Goal: Transaction & Acquisition: Download file/media

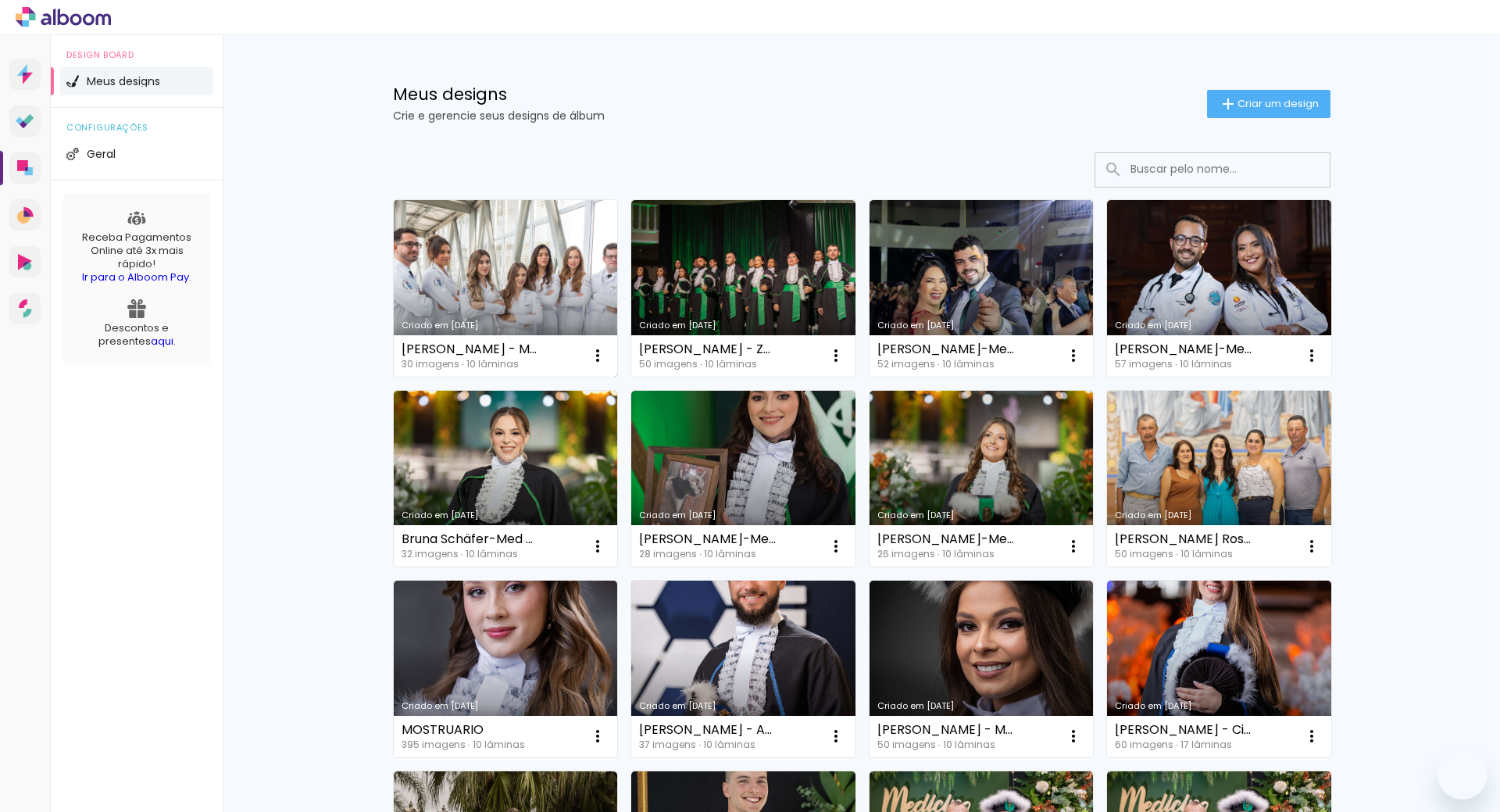
click at [448, 259] on link "Criado em [DATE]" at bounding box center [506, 288] width 224 height 177
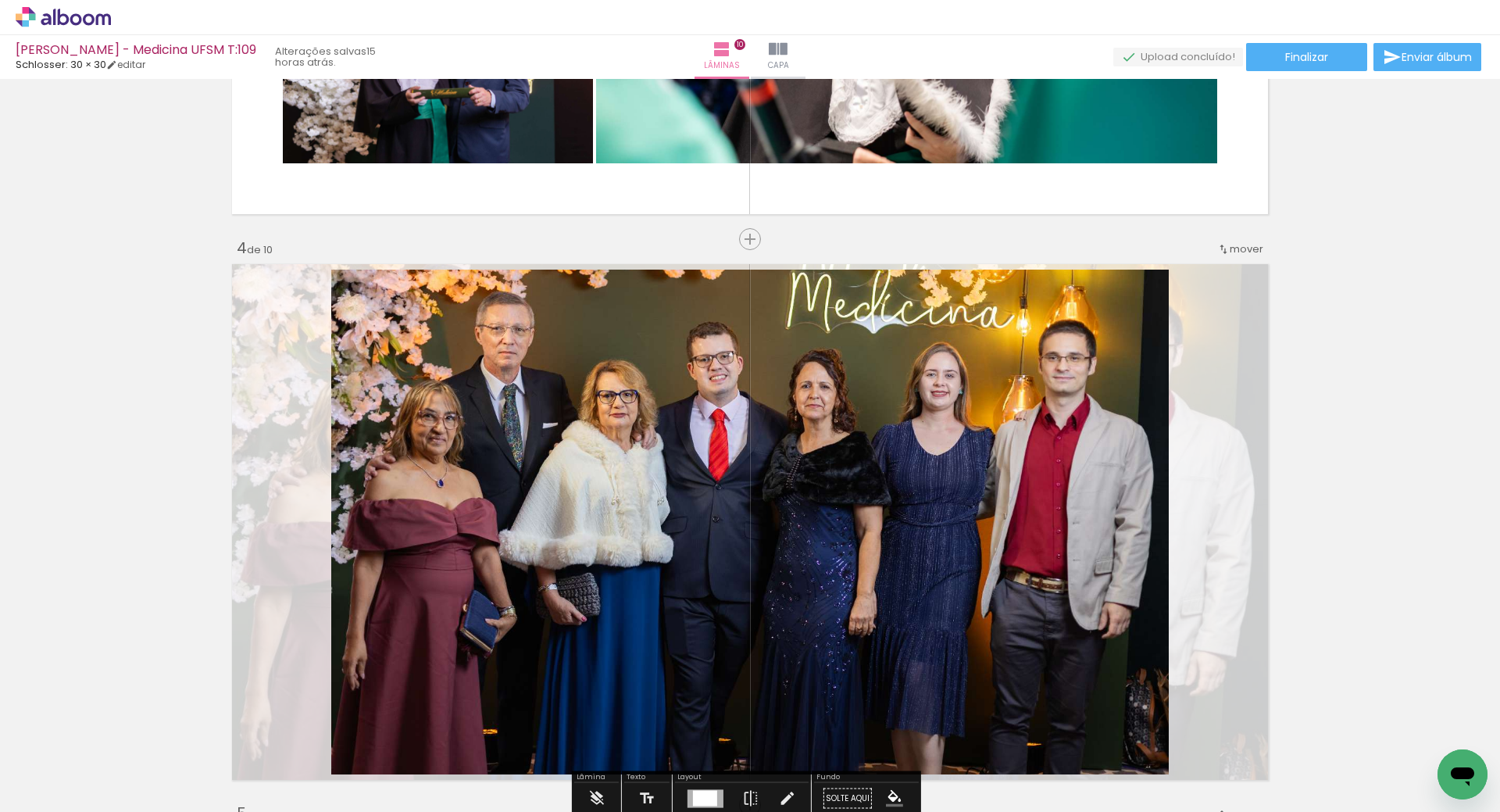
scroll to position [1484, 0]
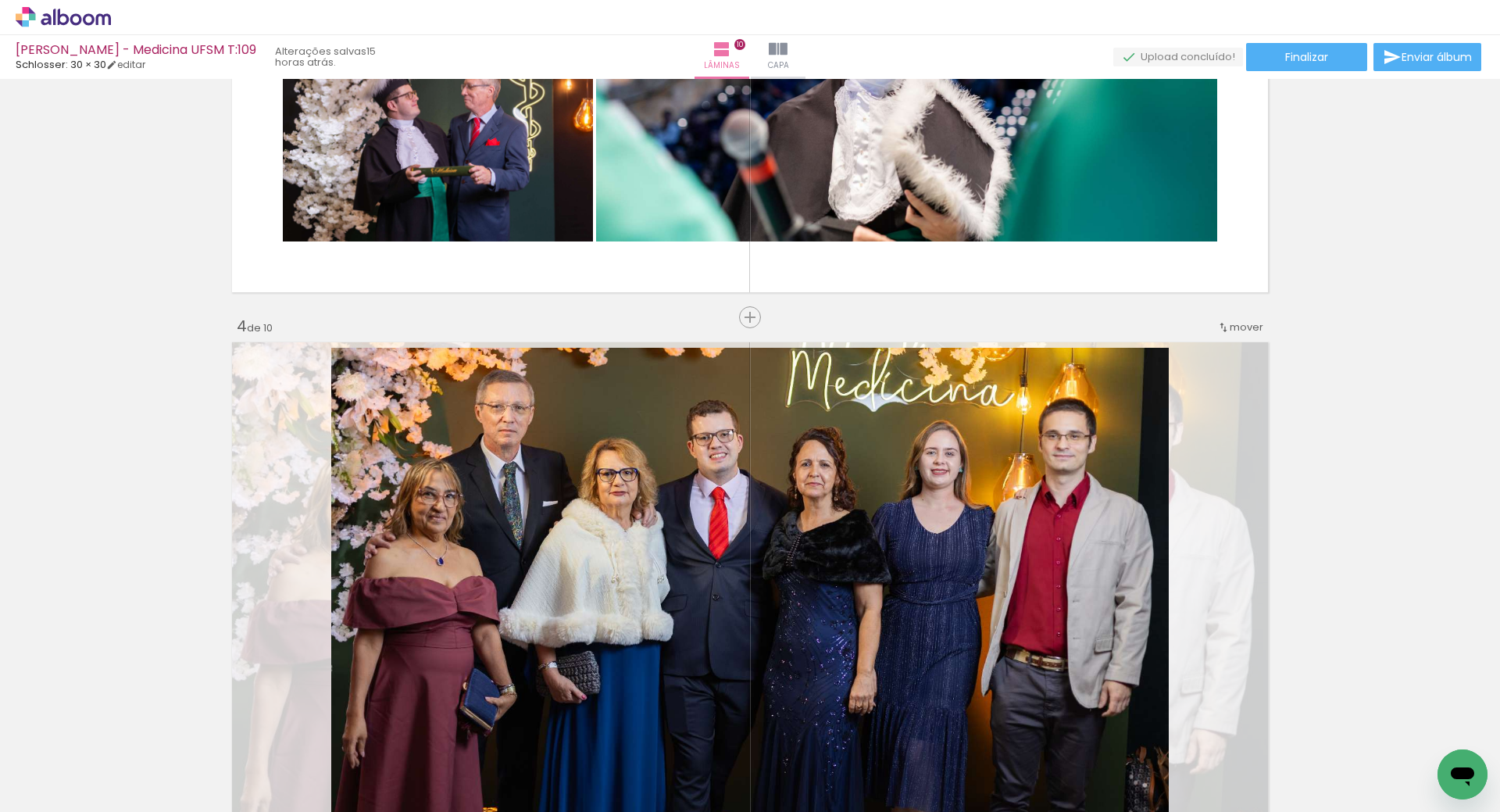
click at [1219, 320] on div "mover" at bounding box center [1240, 327] width 46 height 26
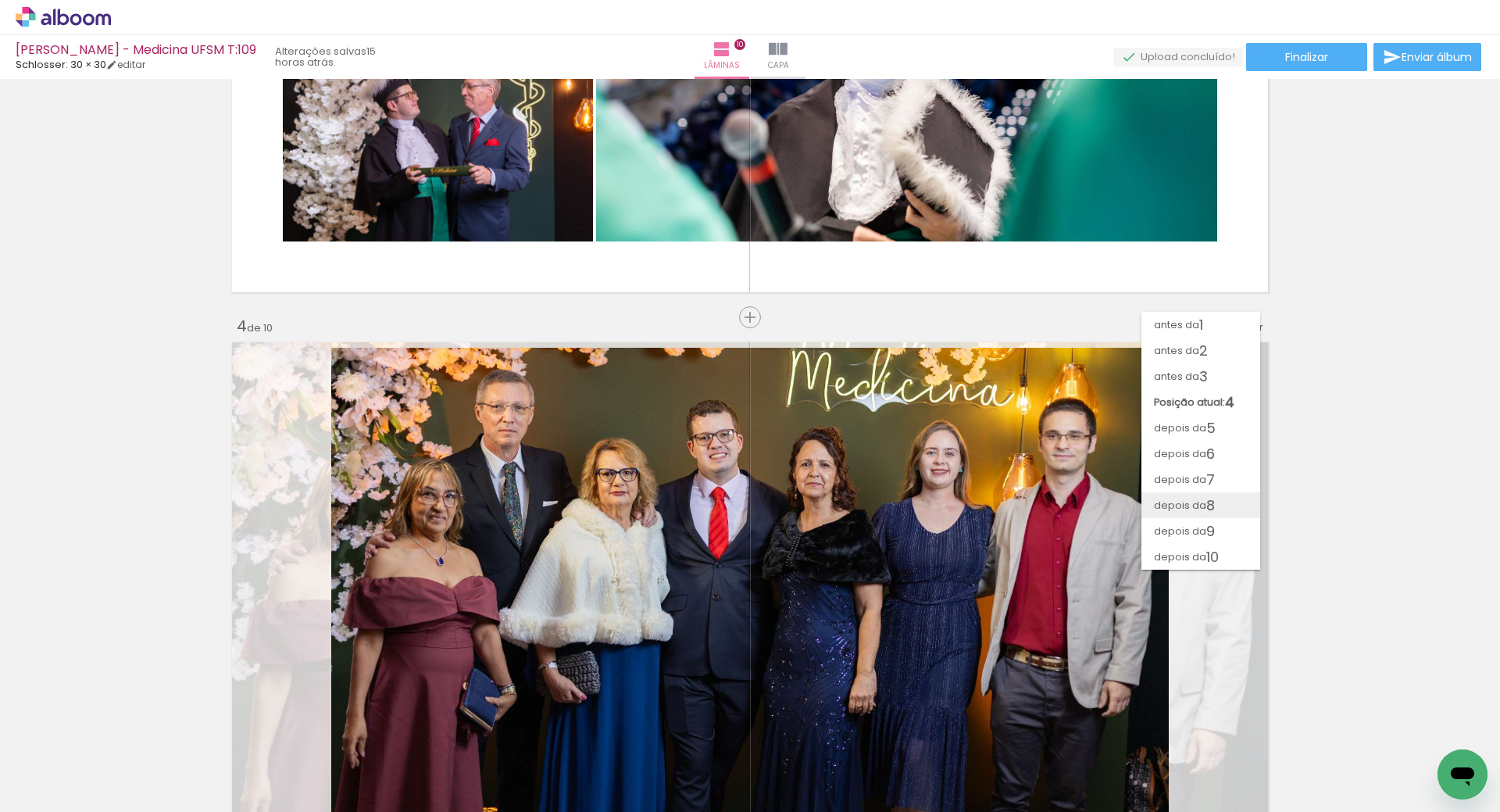
click at [1206, 503] on span "8" at bounding box center [1210, 504] width 8 height 26
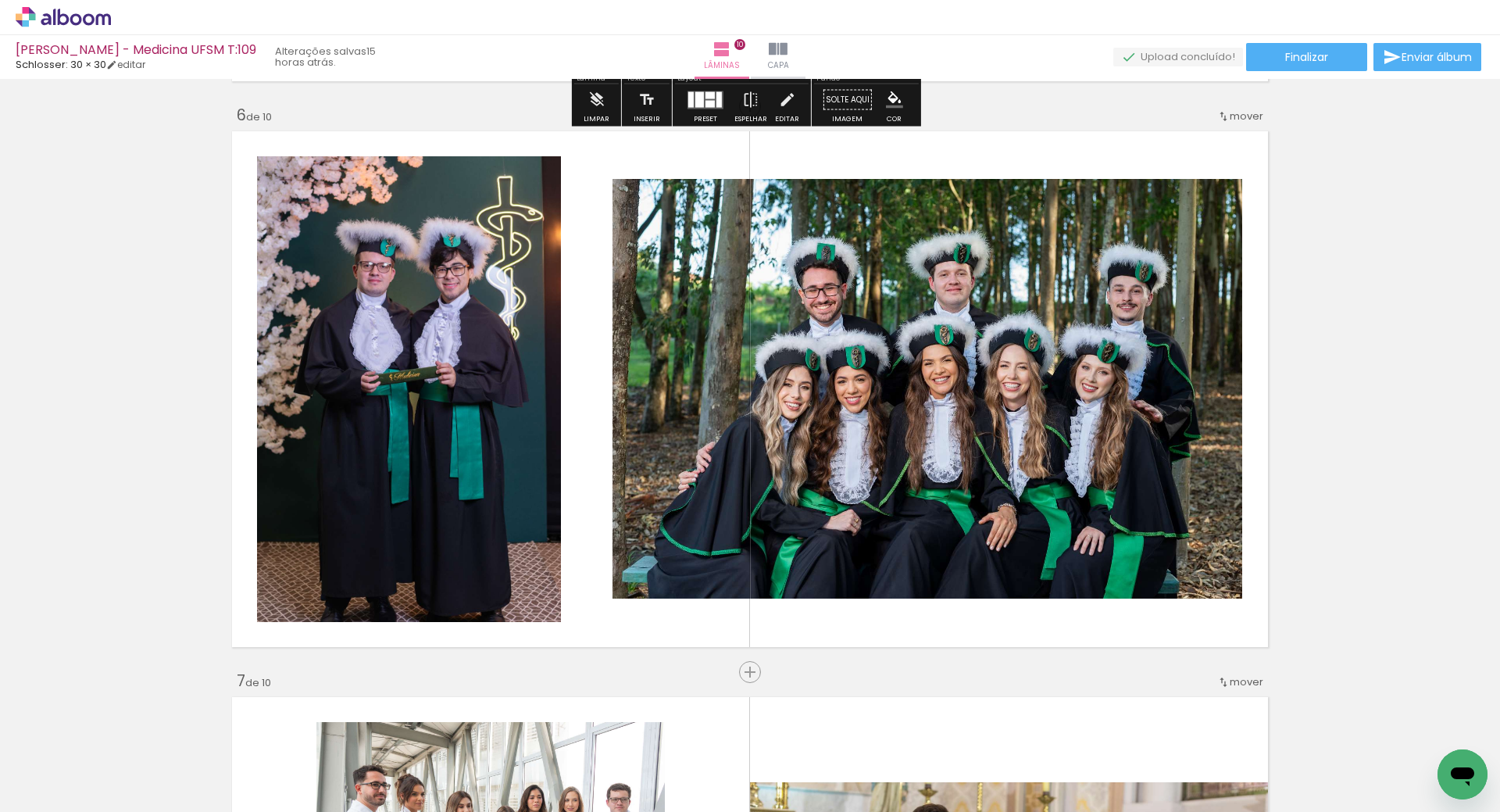
scroll to position [2856, 0]
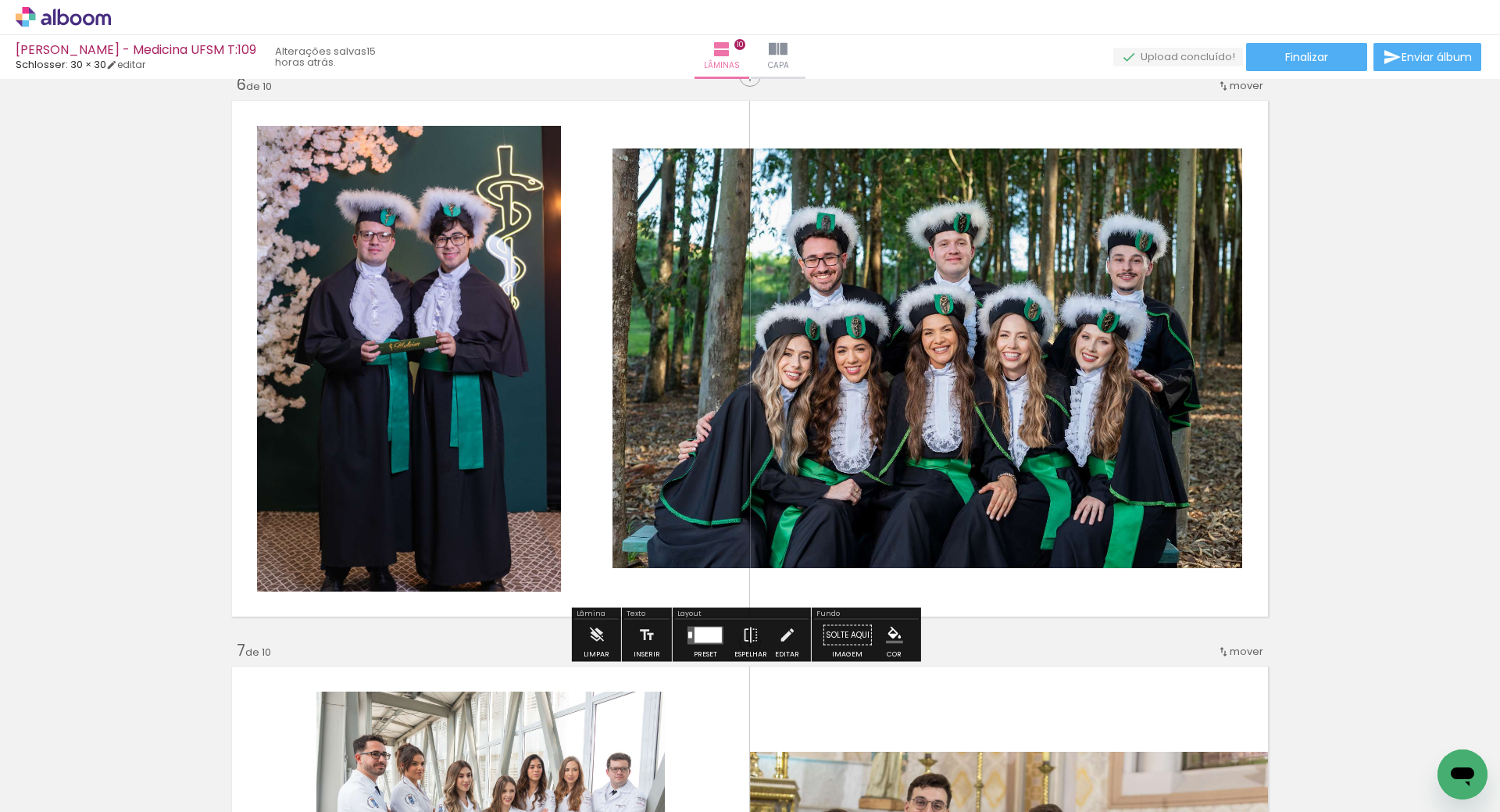
click at [1229, 85] on span "mover" at bounding box center [1246, 86] width 34 height 15
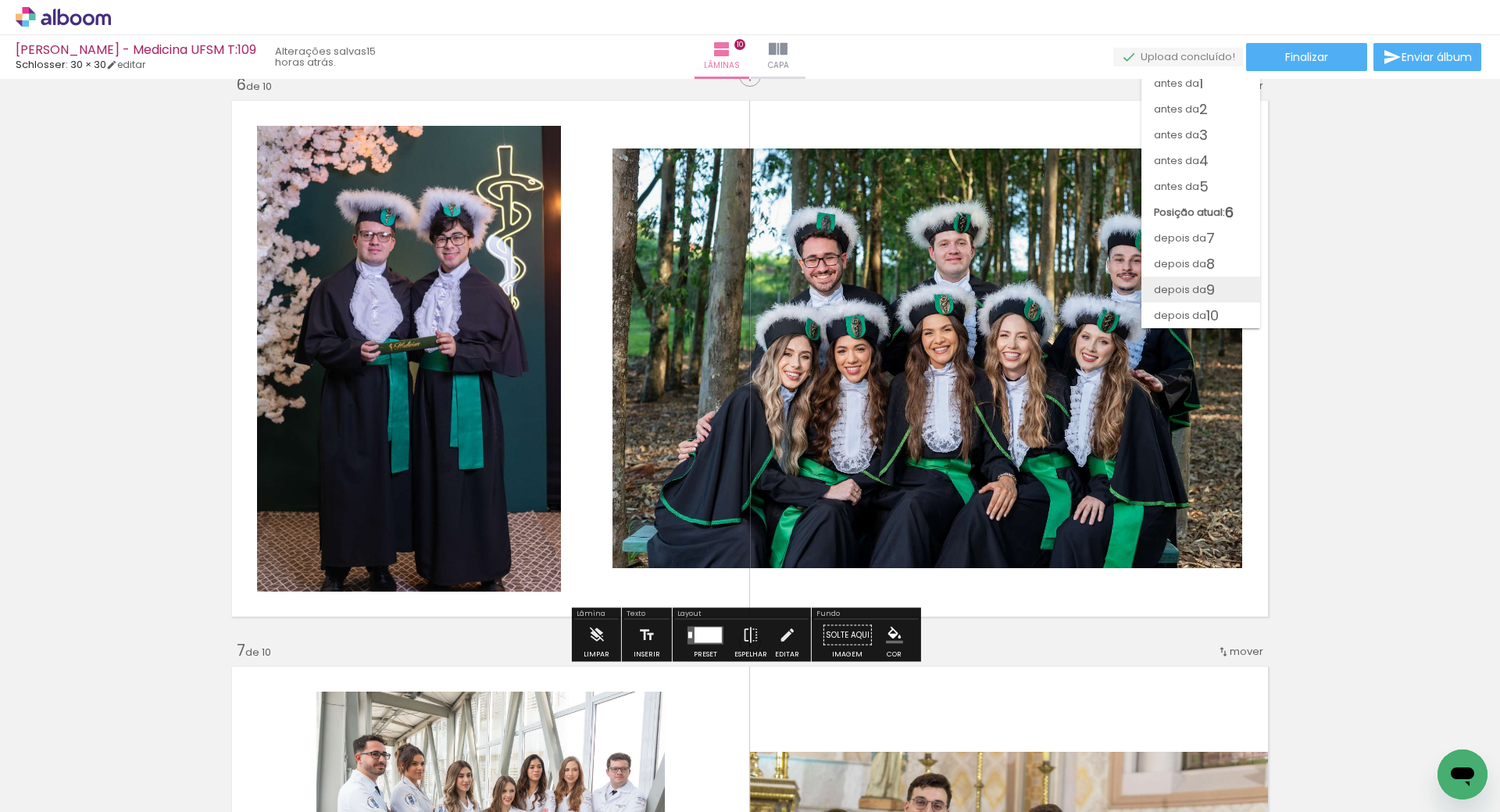
click at [1219, 285] on paper-item "depois da 9" at bounding box center [1200, 289] width 118 height 26
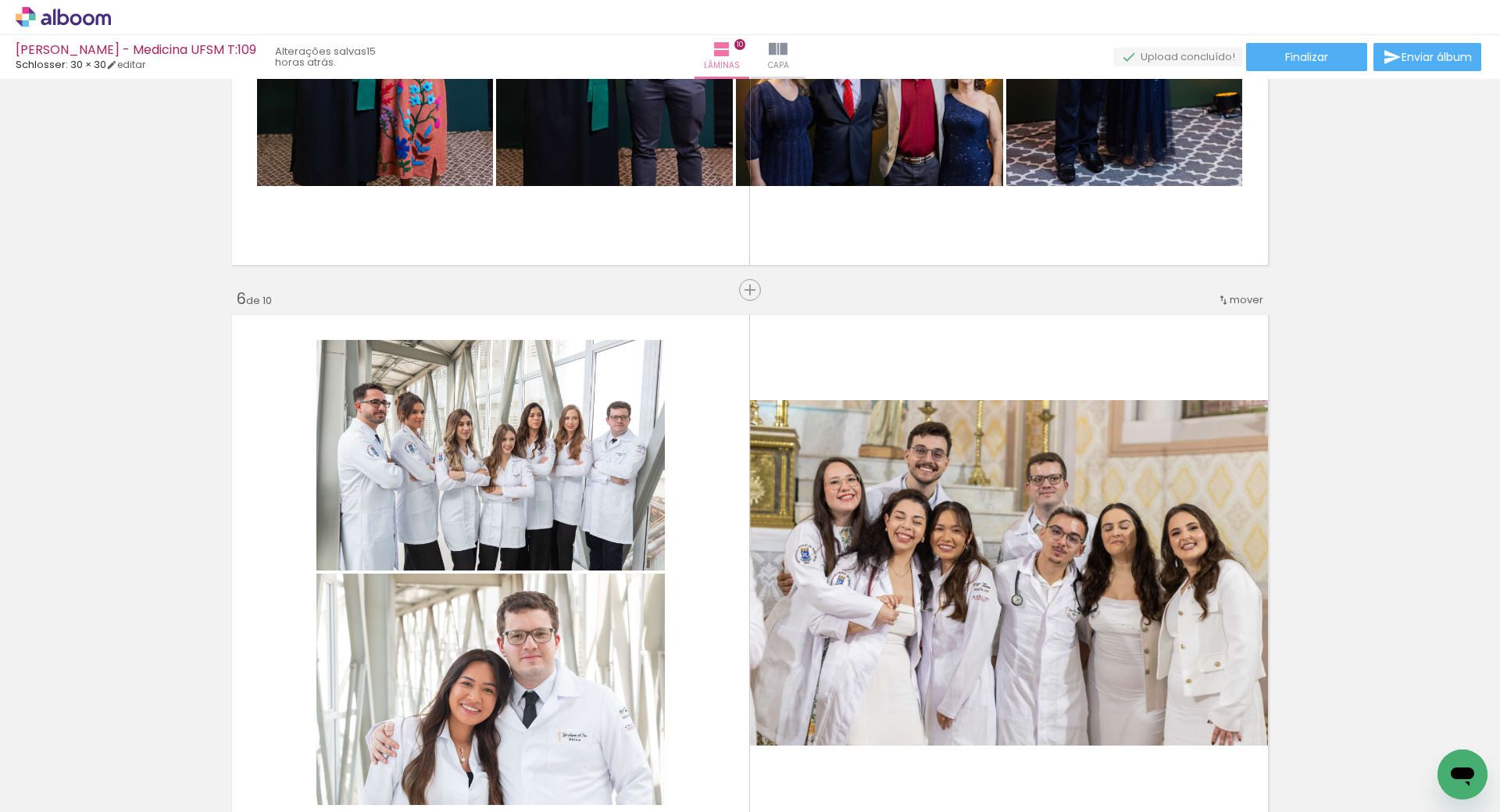
scroll to position [2641, 0]
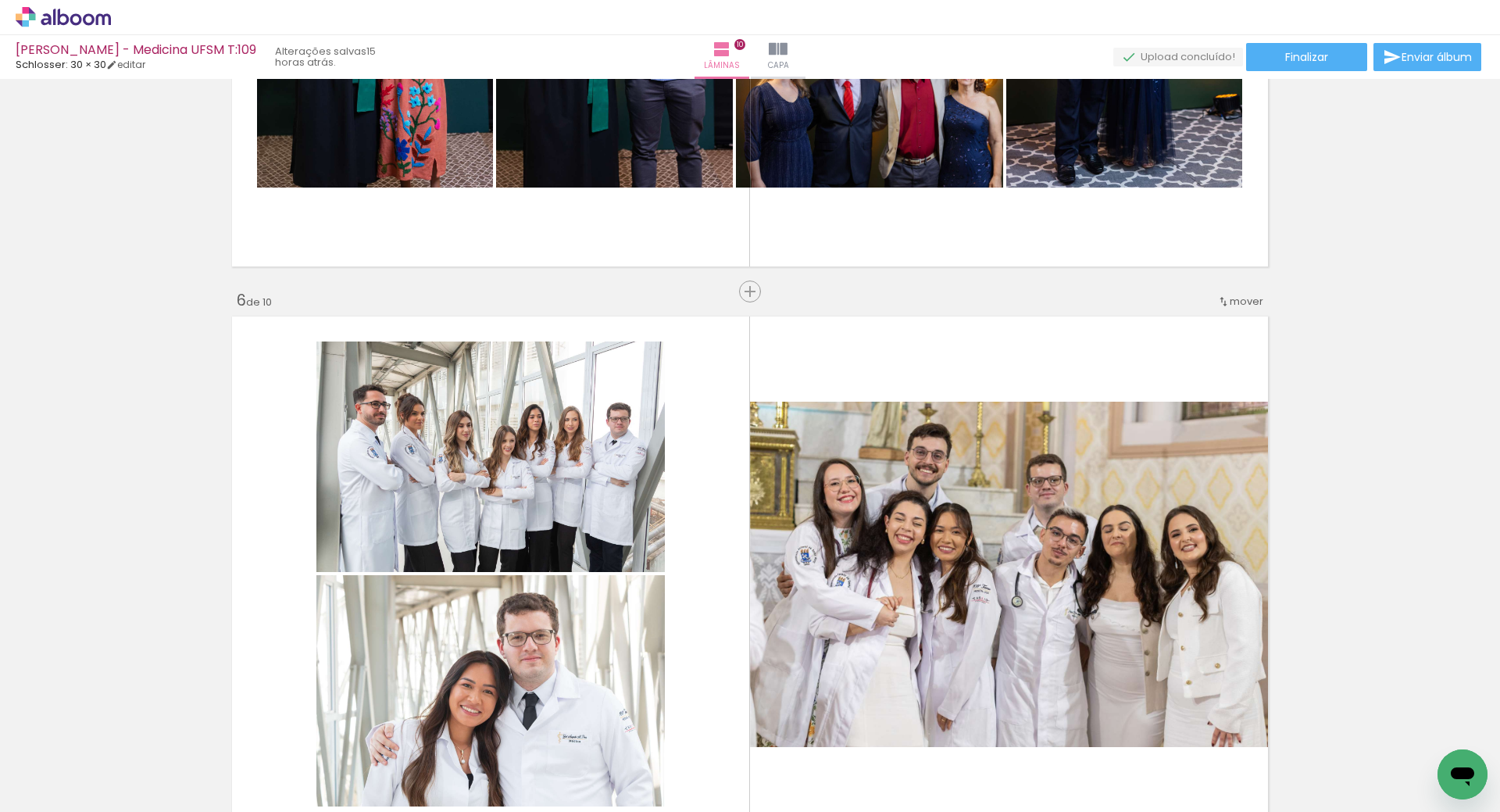
click at [1232, 297] on span "mover" at bounding box center [1246, 301] width 34 height 15
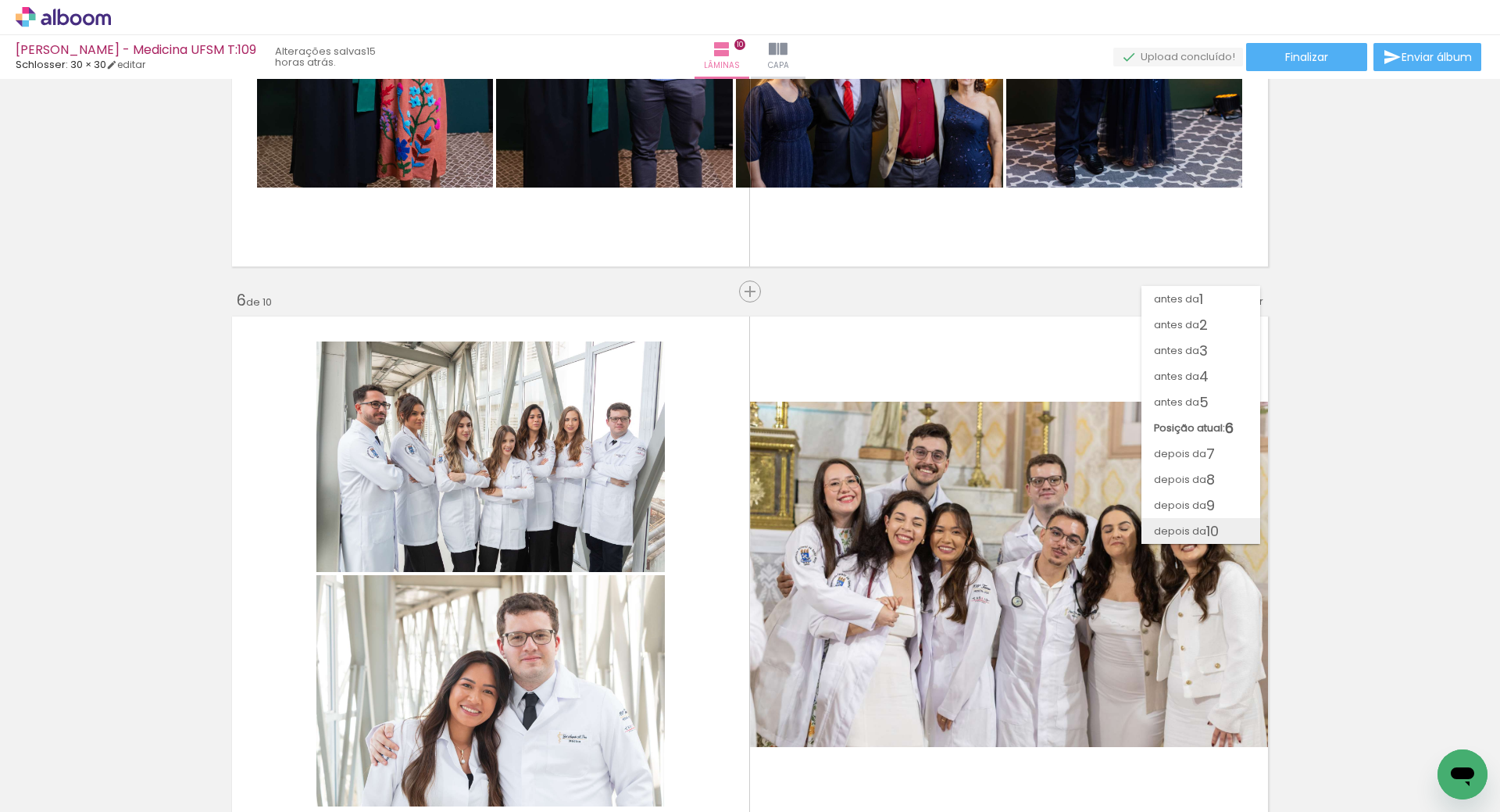
click at [1200, 528] on span "depois da" at bounding box center [1180, 531] width 53 height 26
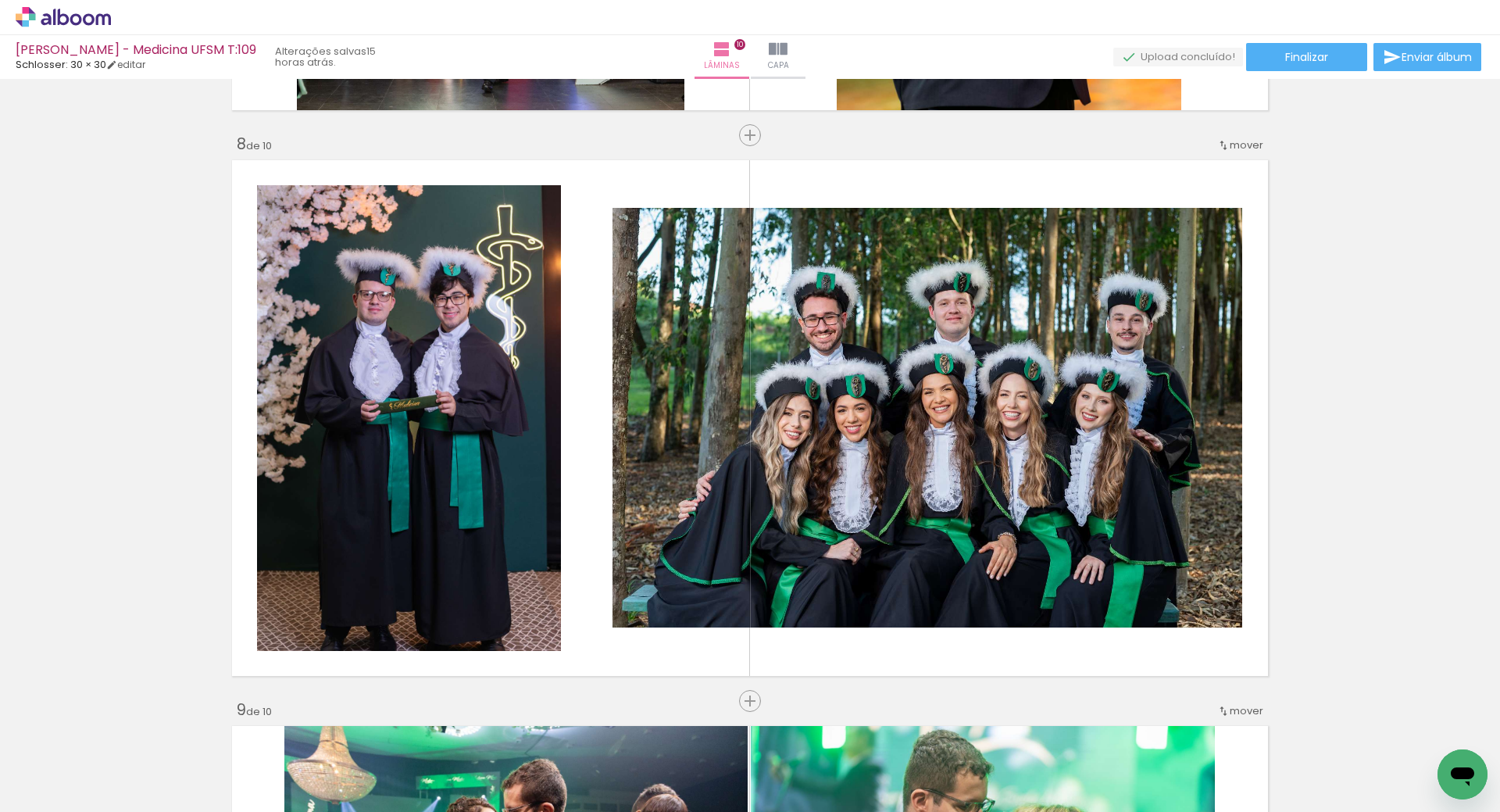
scroll to position [3831, 0]
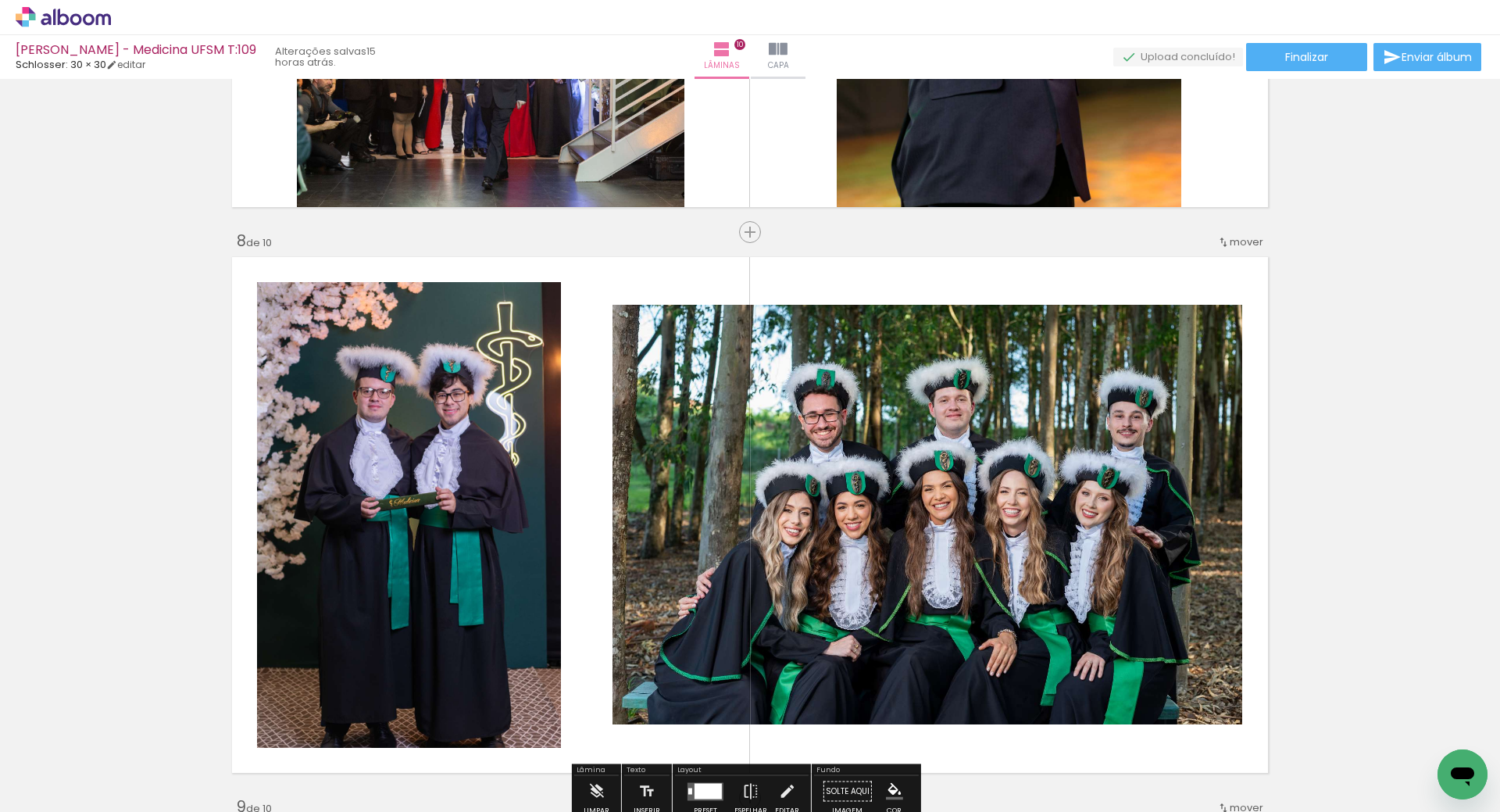
click at [1233, 237] on span "mover" at bounding box center [1246, 242] width 34 height 15
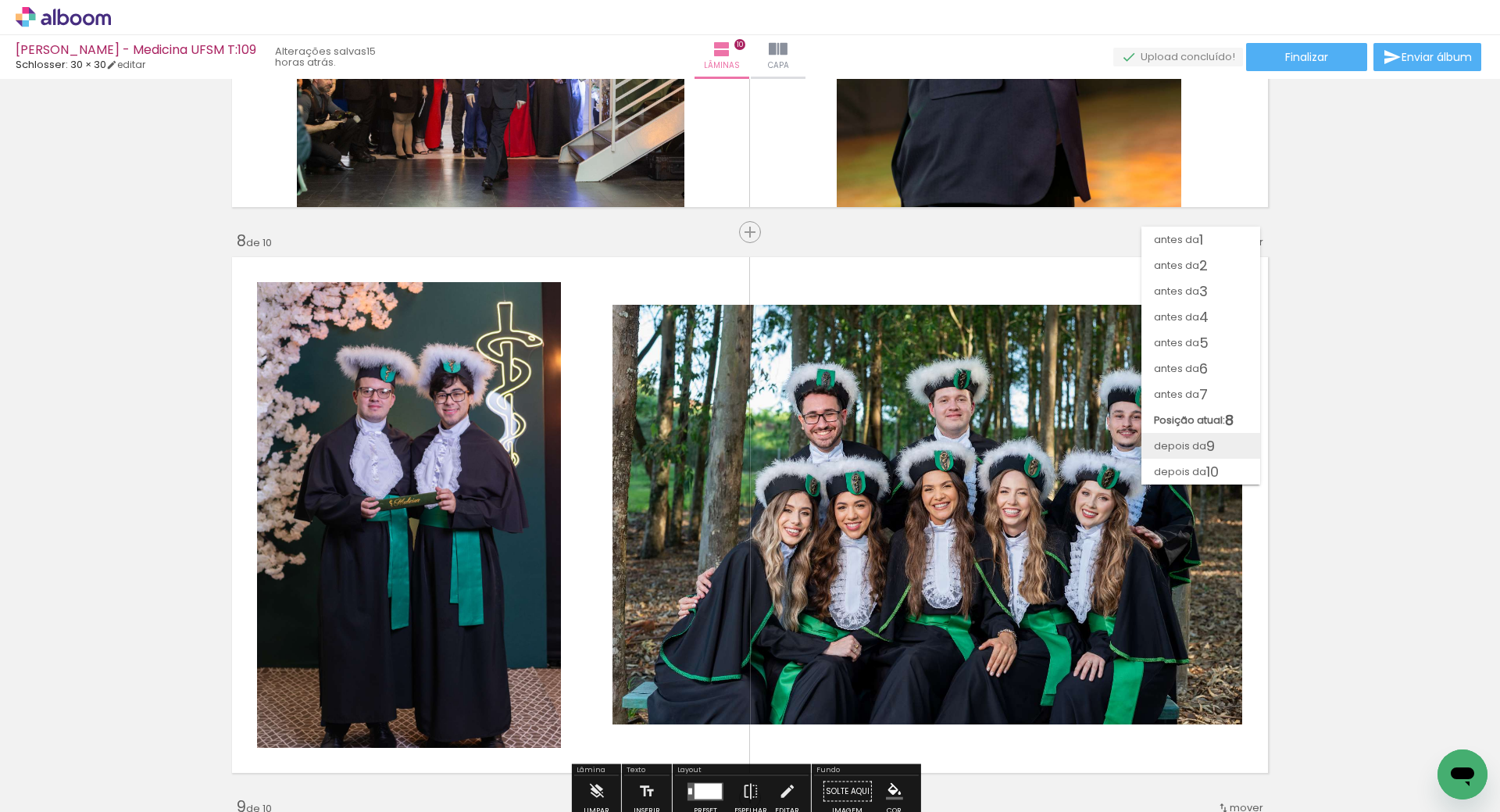
click at [1220, 440] on paper-item "depois da 9" at bounding box center [1200, 445] width 118 height 26
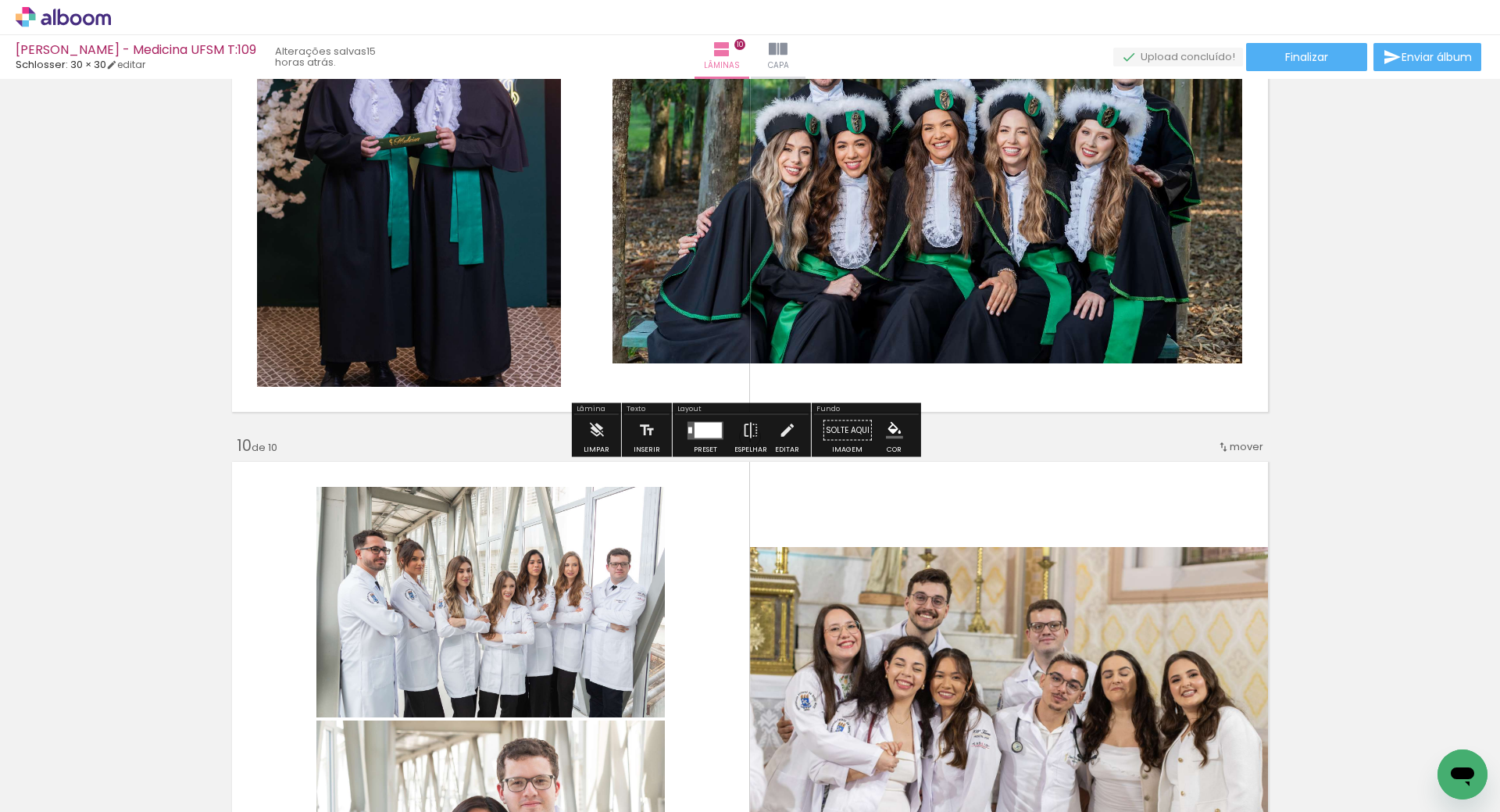
scroll to position [4750, 0]
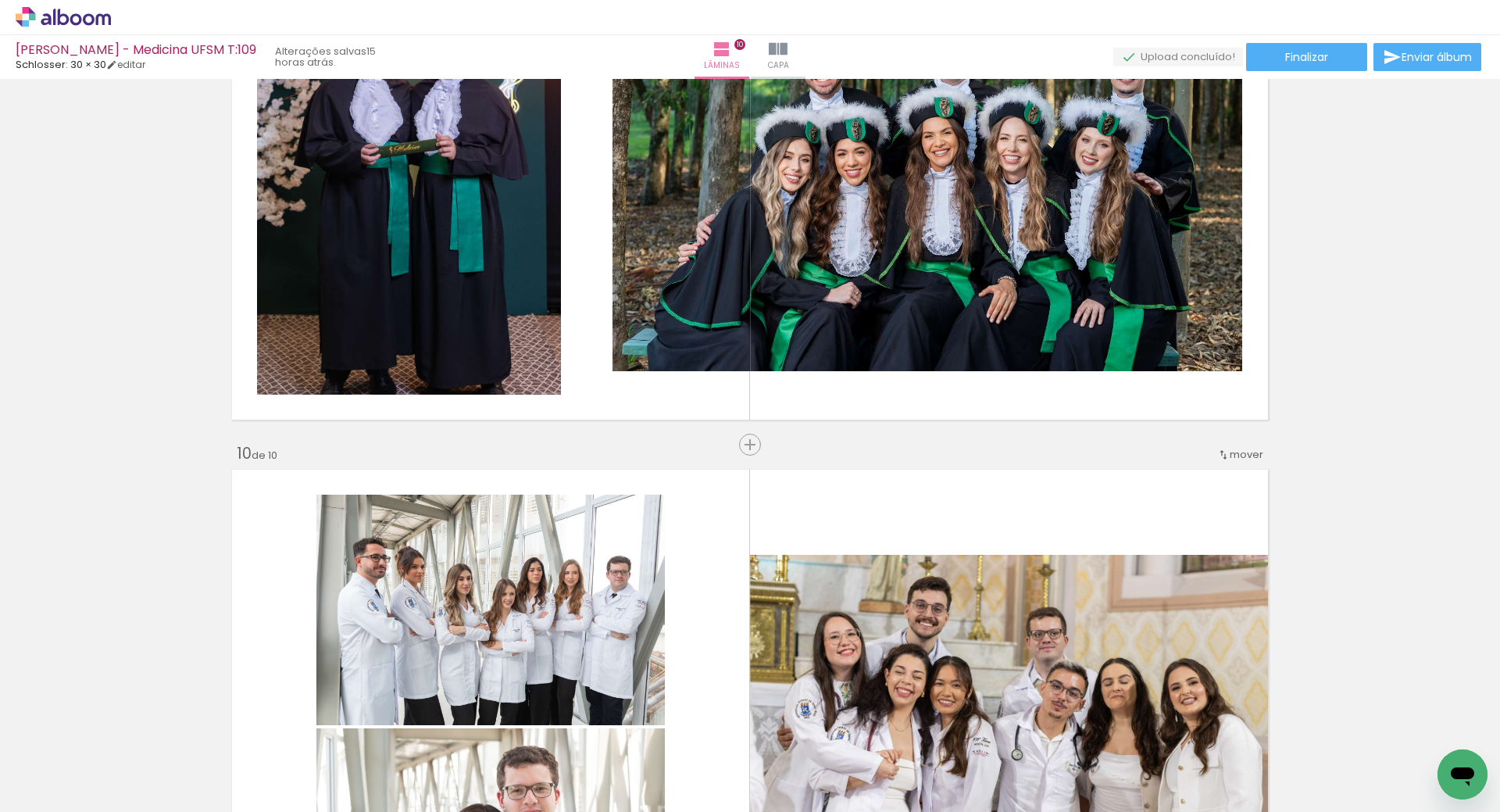
click at [1217, 458] on iron-icon at bounding box center [1223, 454] width 12 height 12
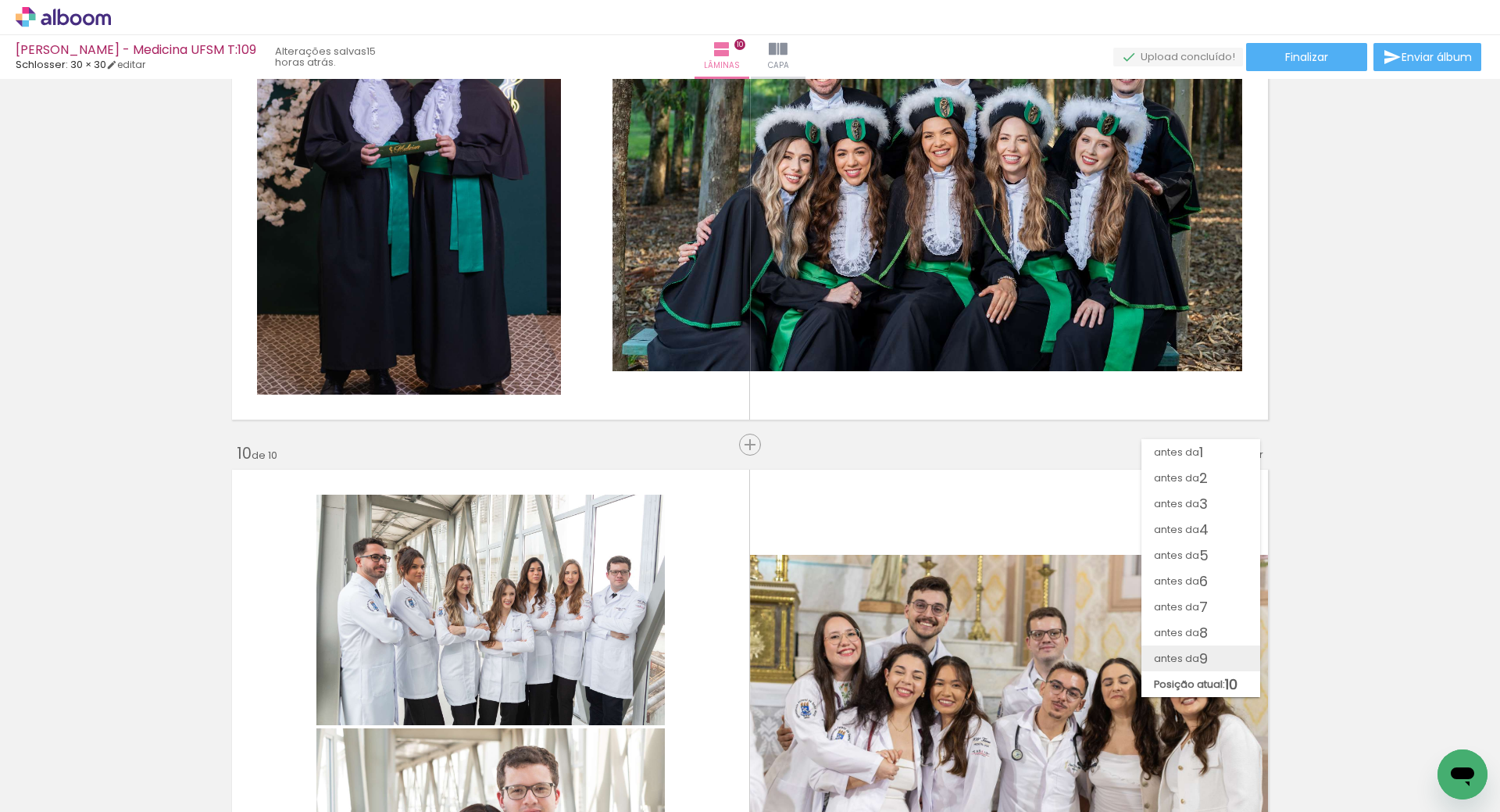
click at [1199, 649] on span "9" at bounding box center [1203, 657] width 8 height 26
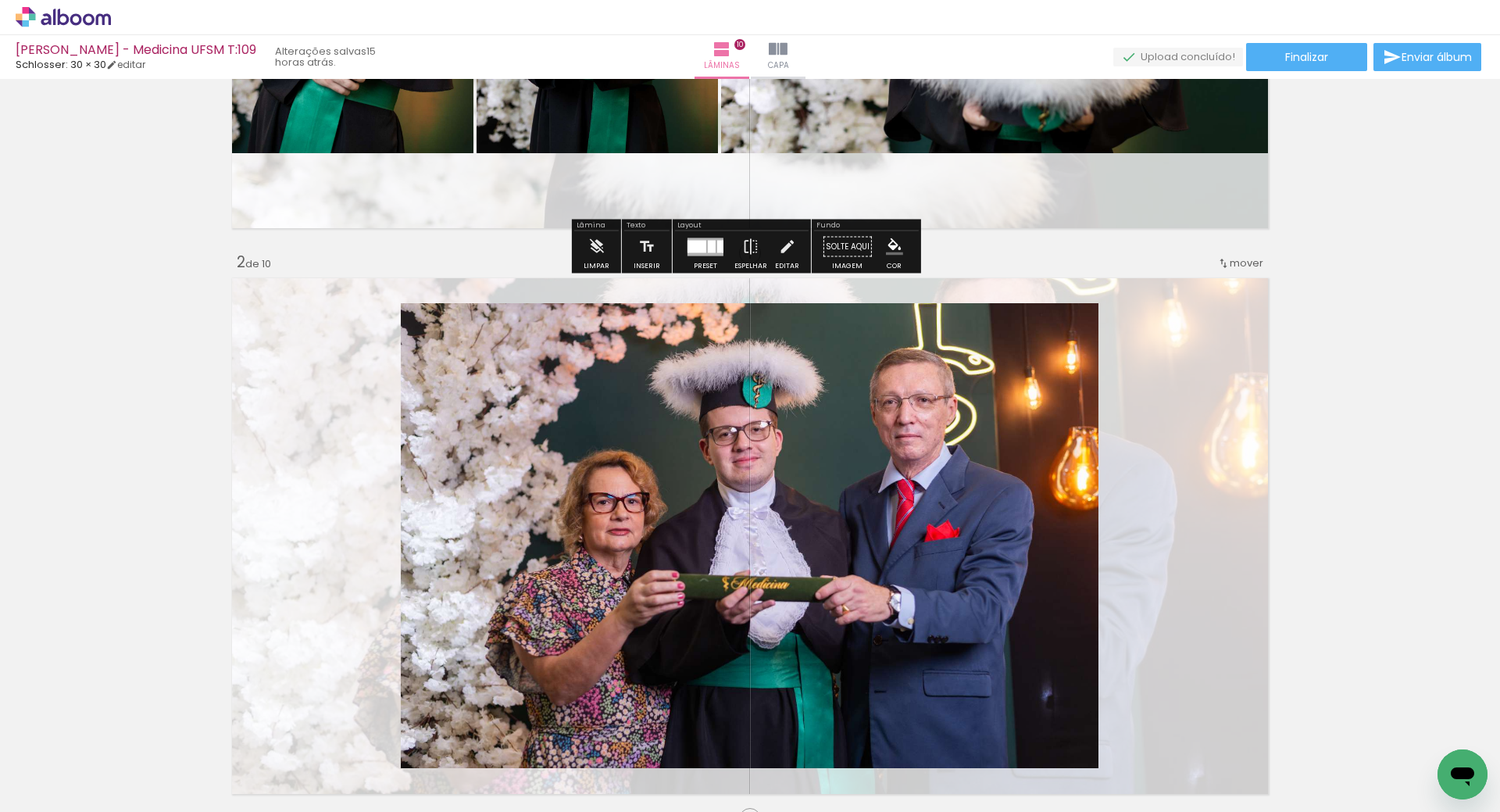
scroll to position [469, 0]
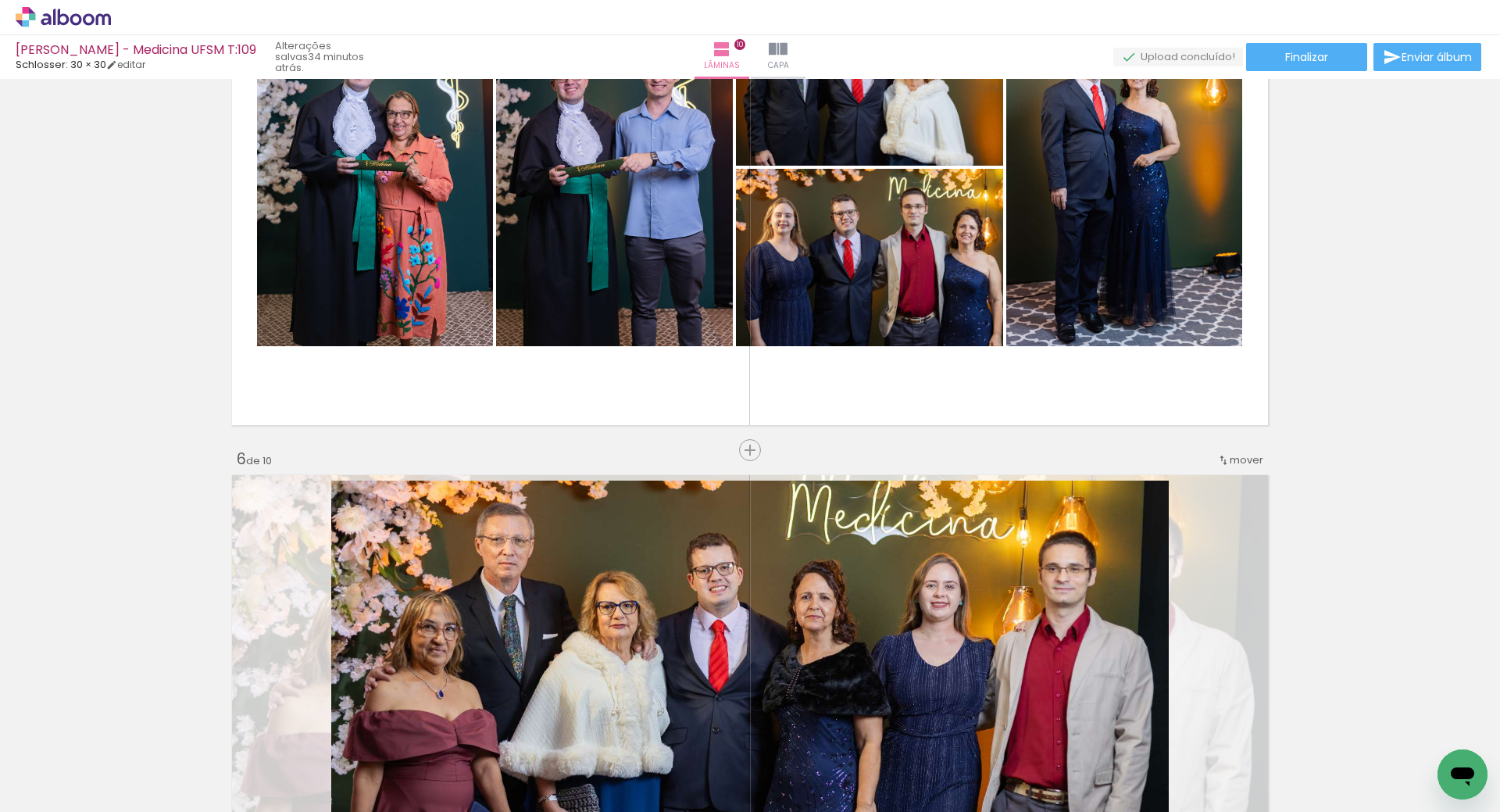
scroll to position [2265, 0]
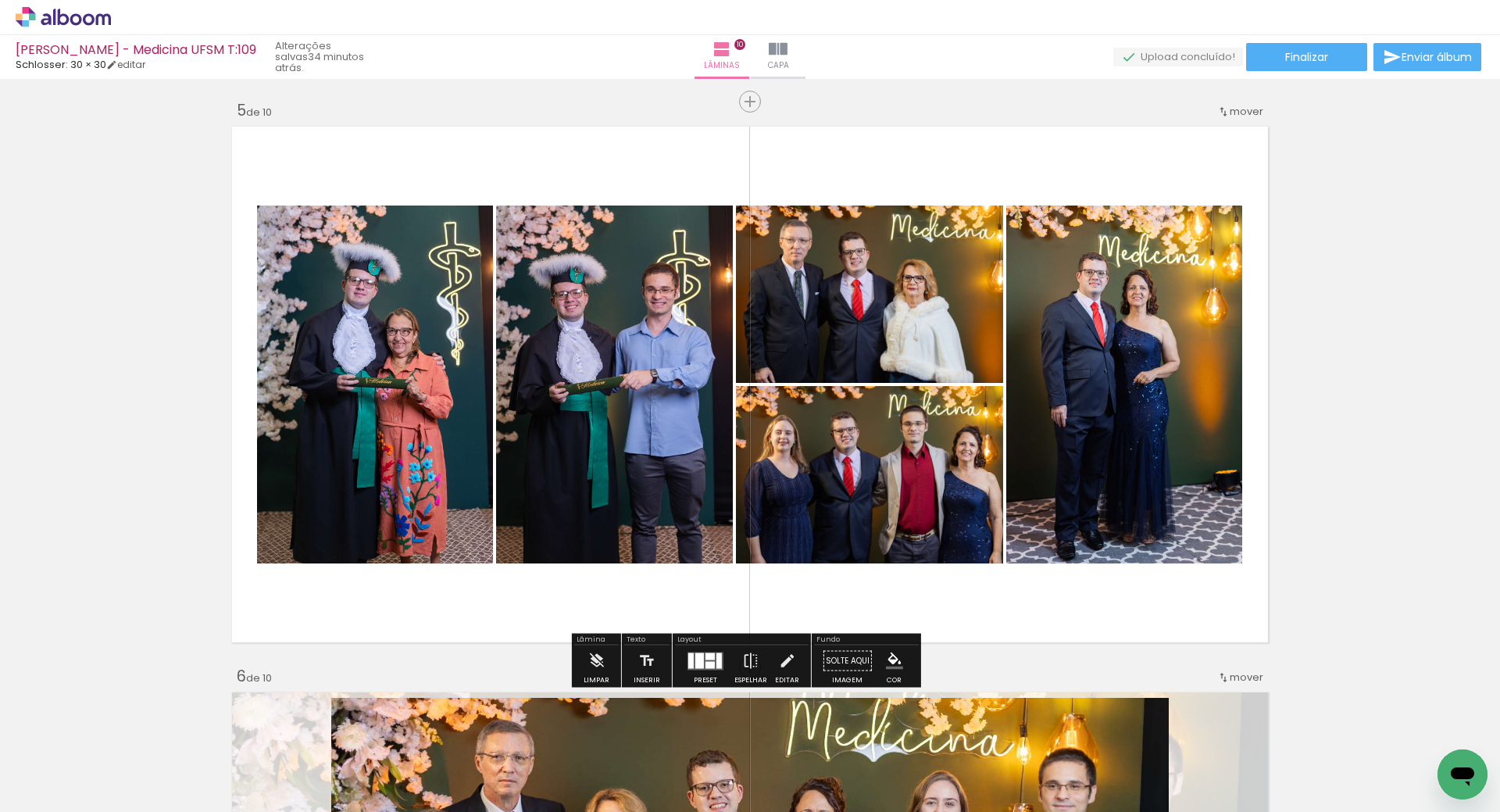
click at [690, 662] on div at bounding box center [690, 660] width 6 height 16
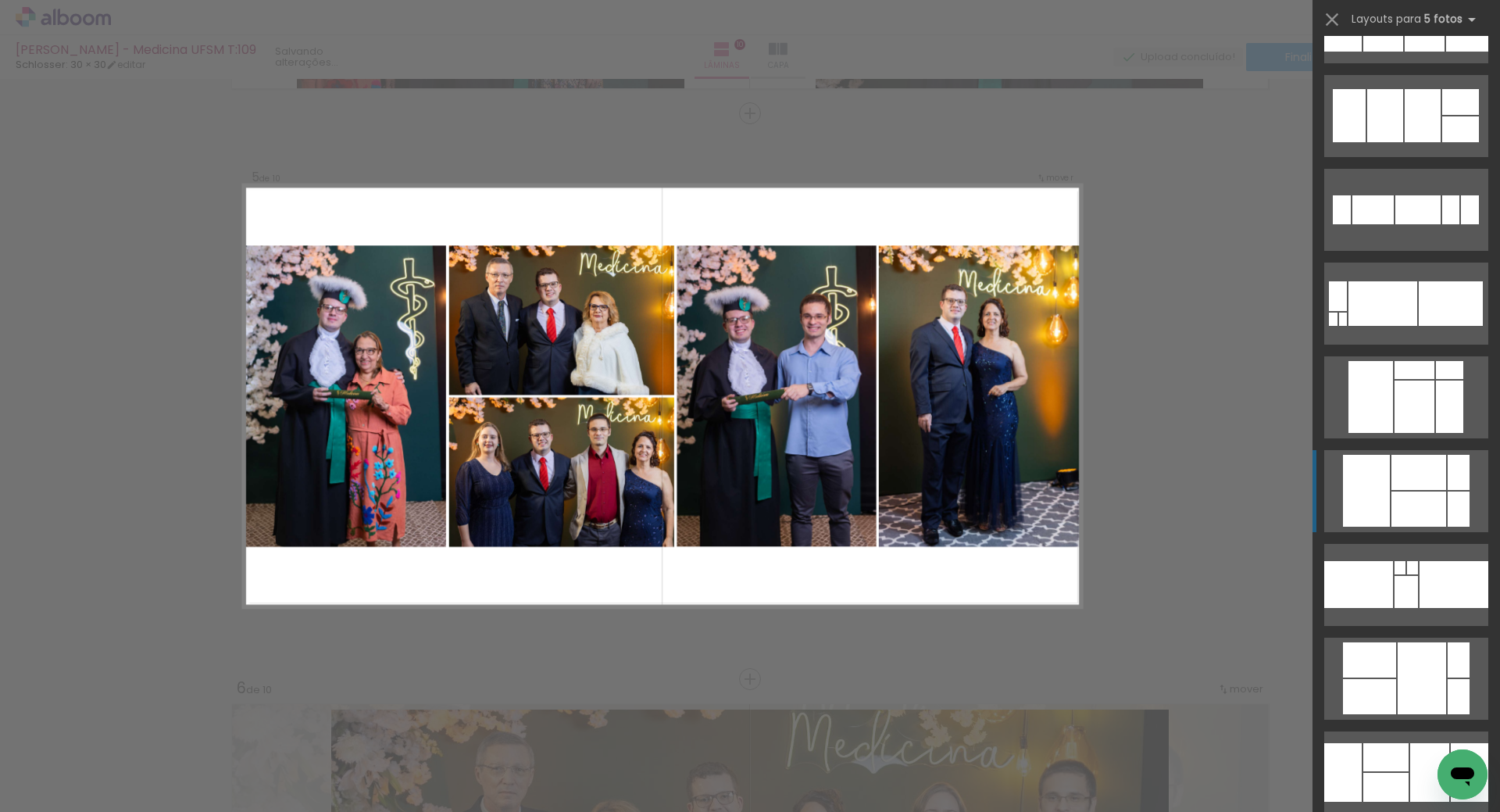
scroll to position [2859, 0]
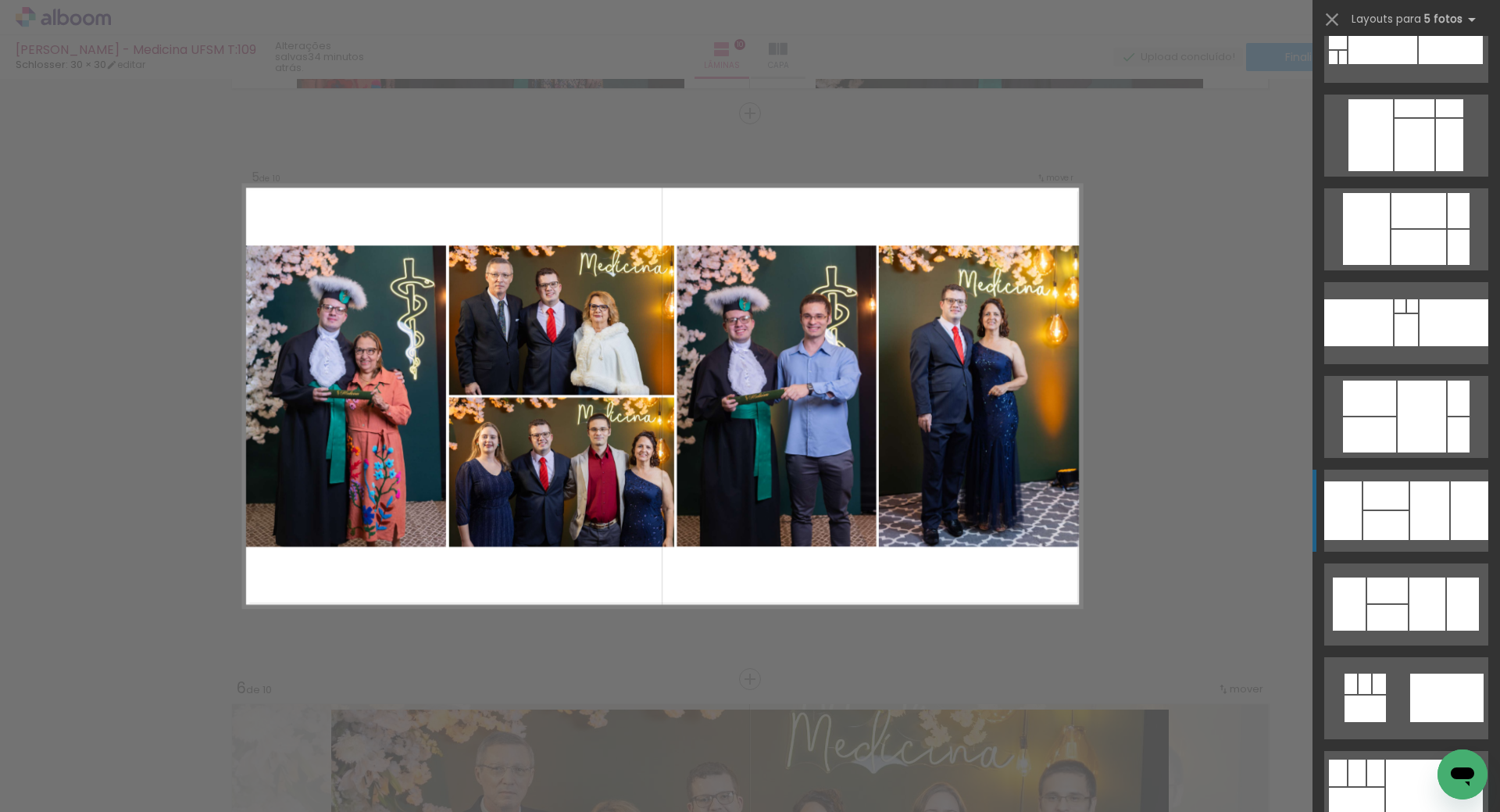
click at [1414, 513] on div at bounding box center [1429, 510] width 39 height 58
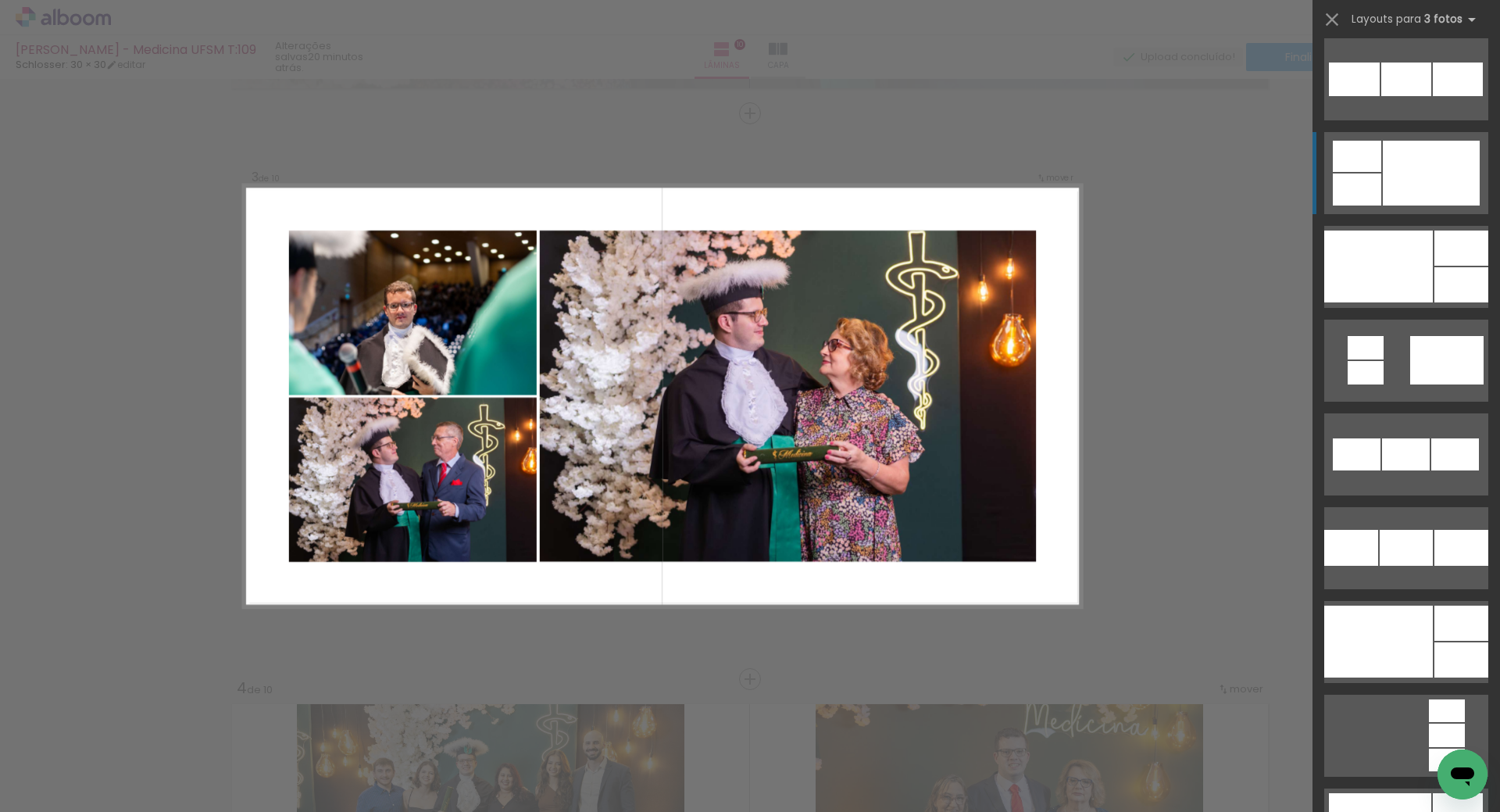
scroll to position [1844, 0]
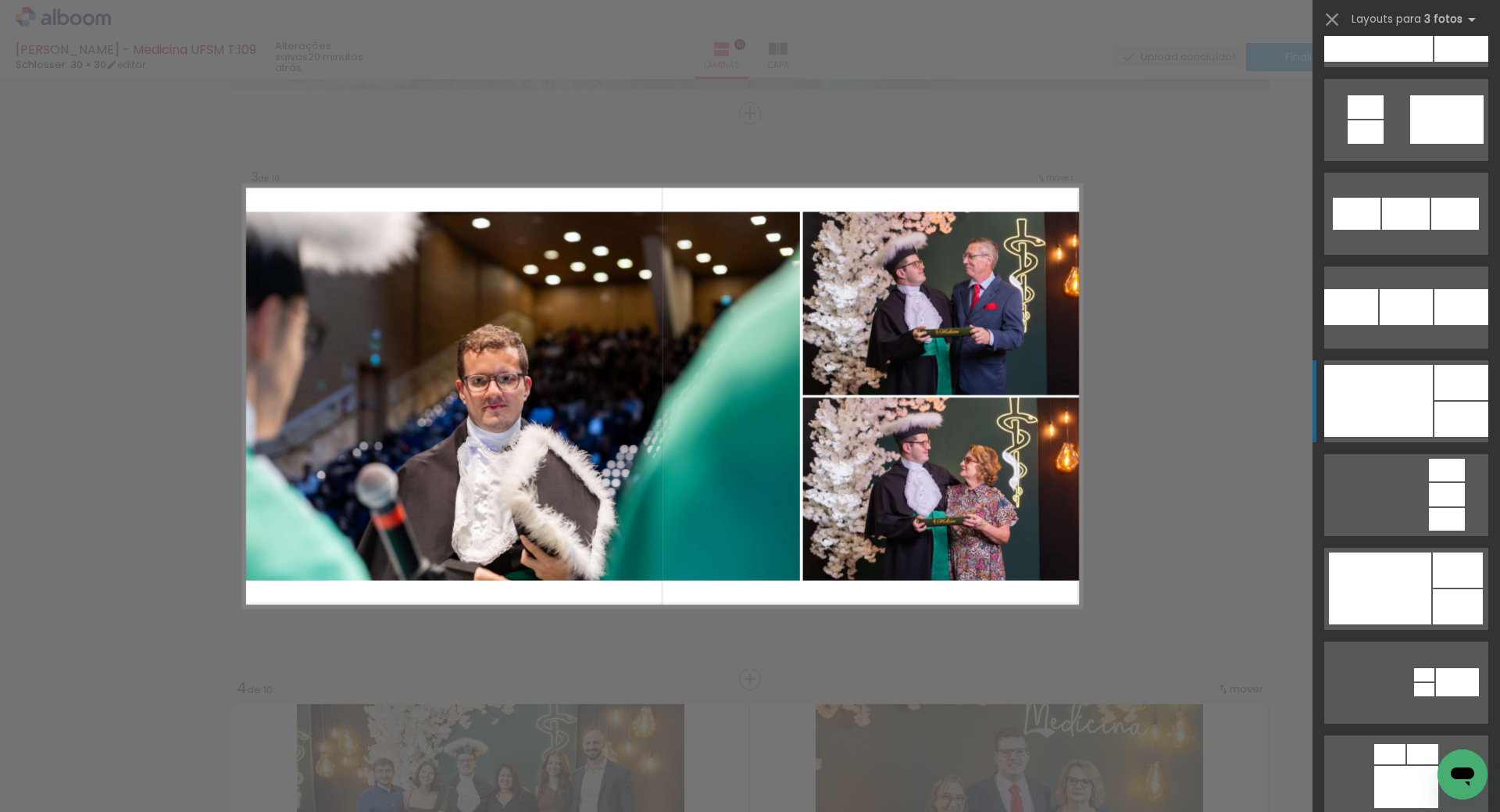
click at [1424, 394] on div at bounding box center [1378, 400] width 109 height 72
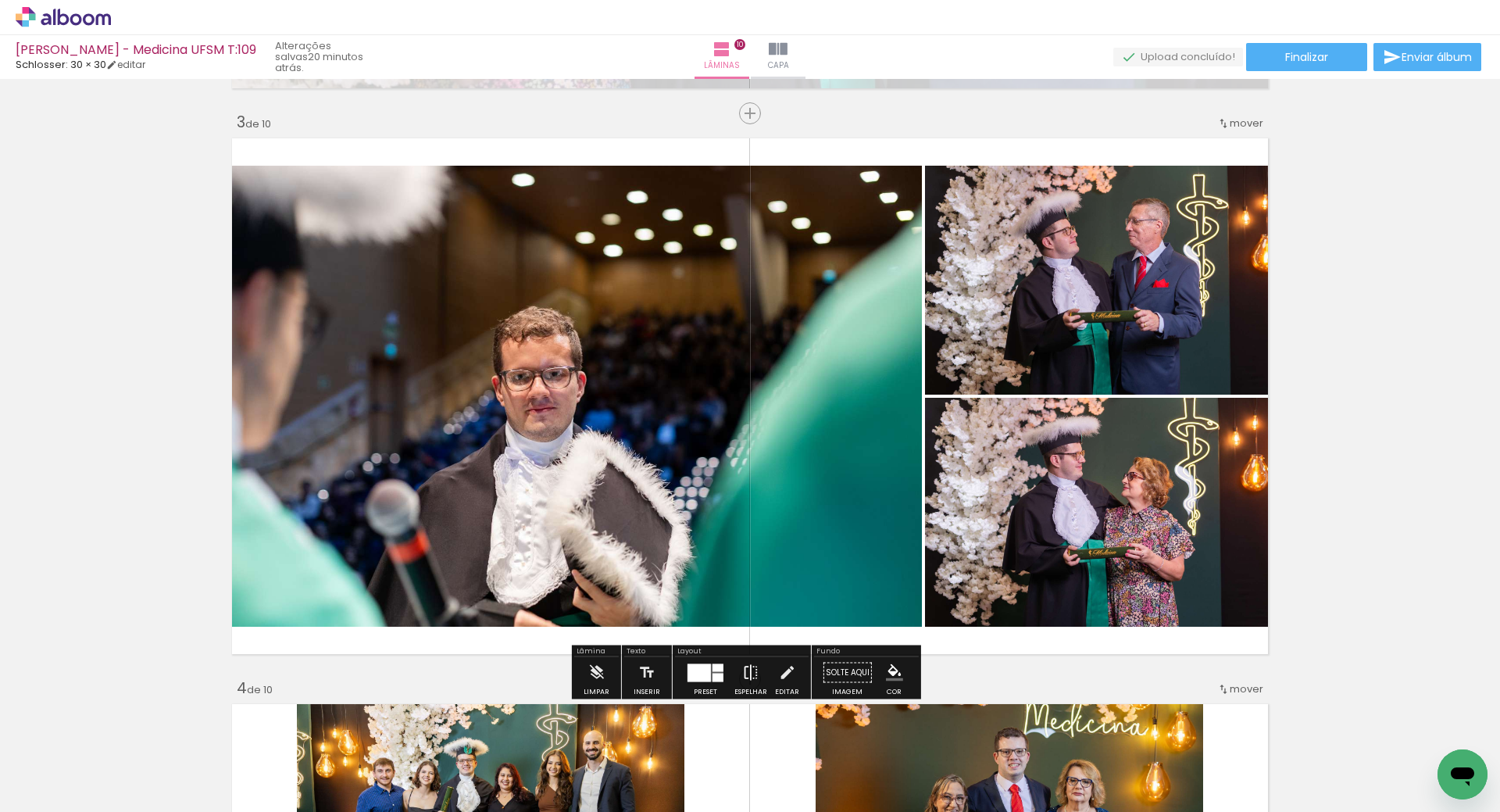
click at [744, 684] on iron-icon at bounding box center [750, 673] width 17 height 31
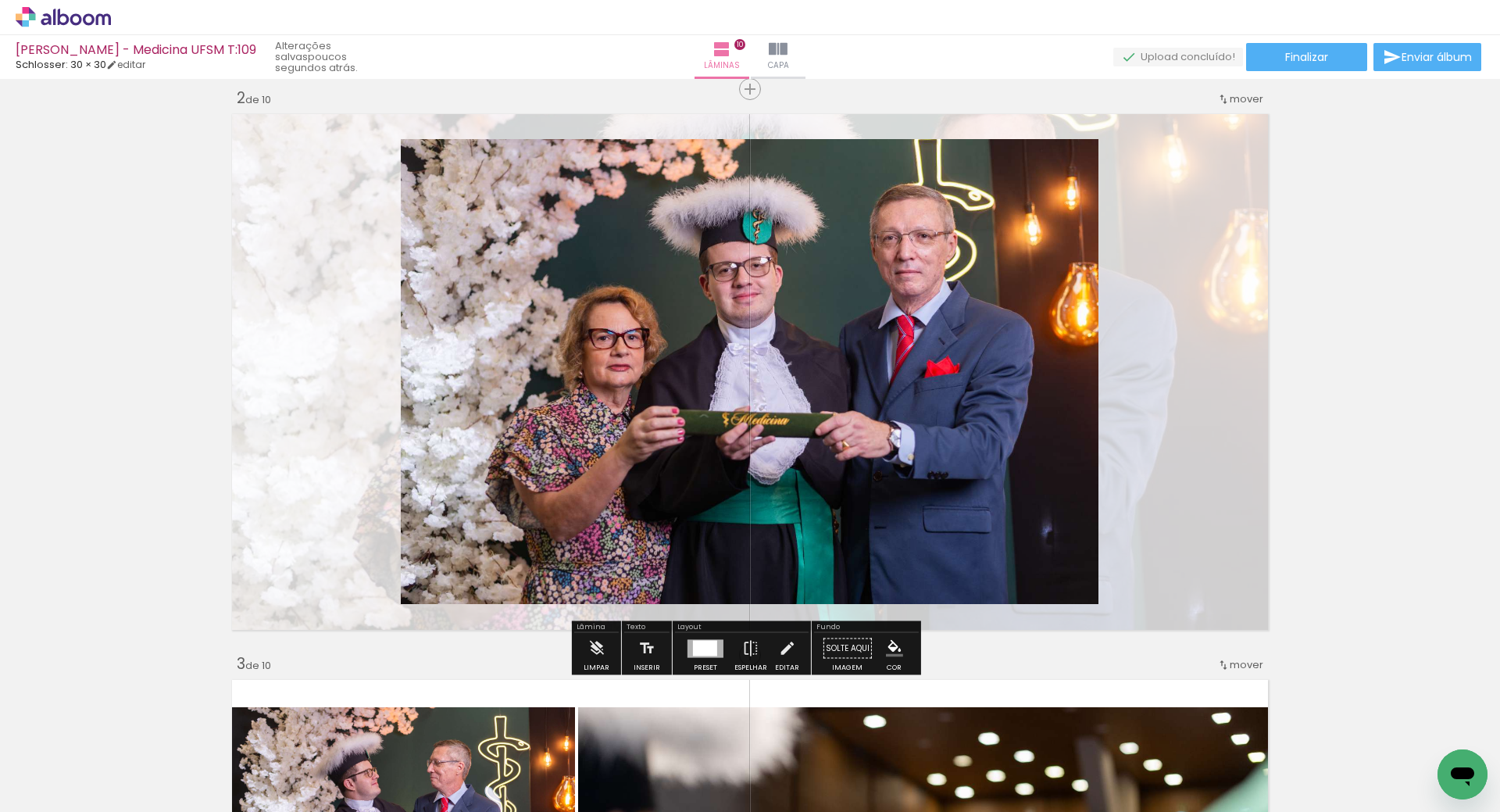
scroll to position [547, 0]
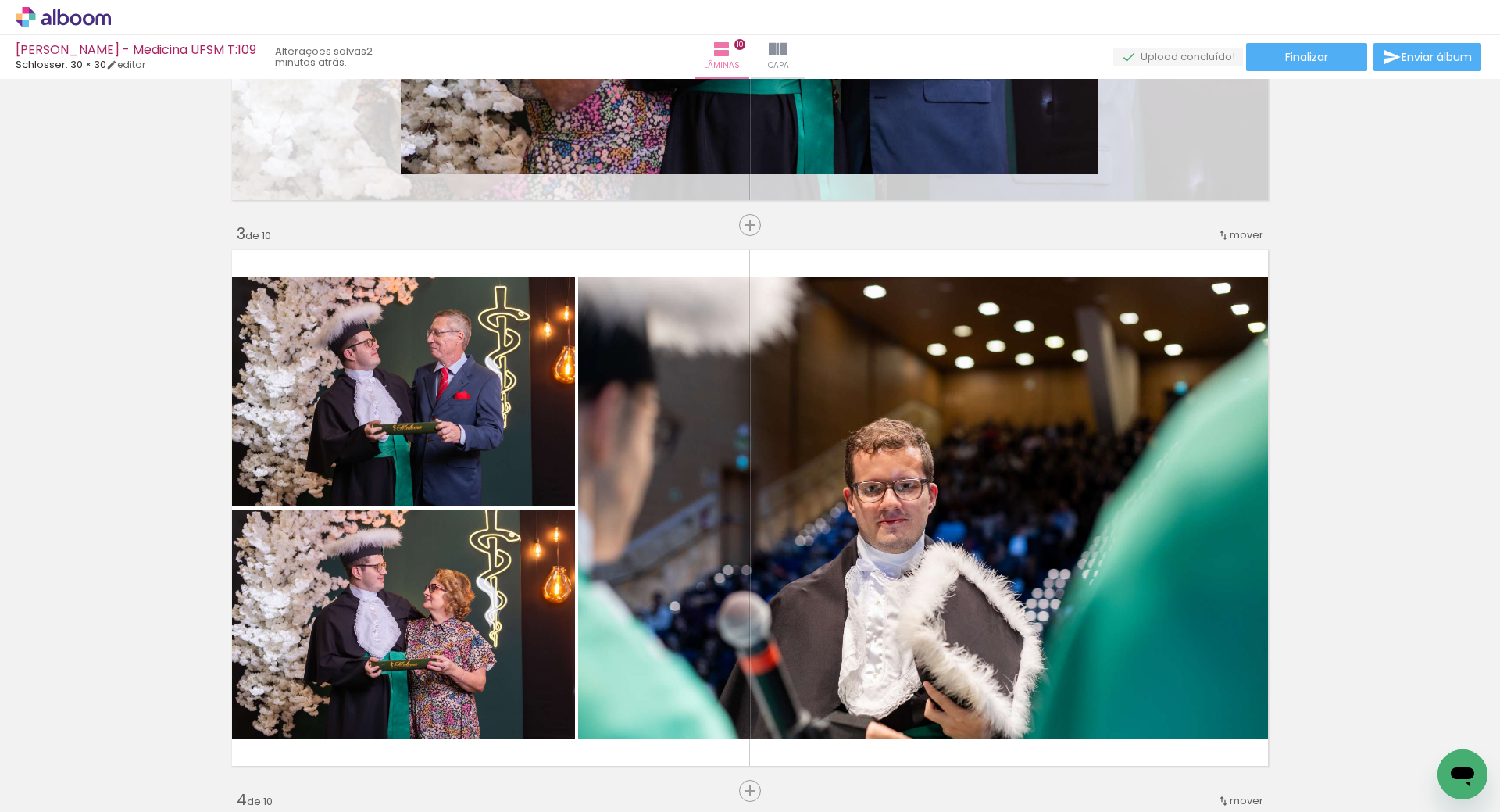
scroll to position [859, 0]
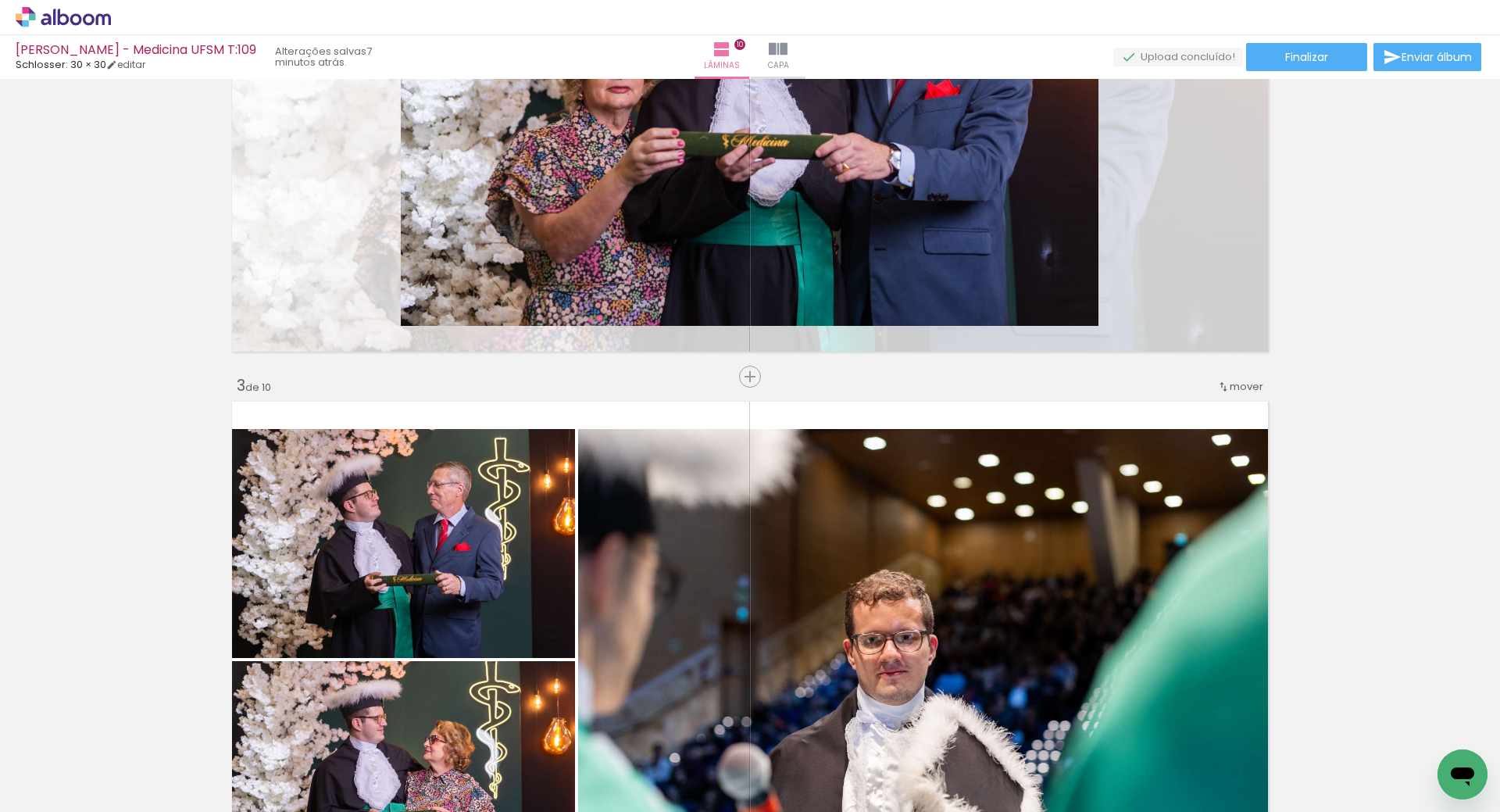
scroll to position [1844, 0]
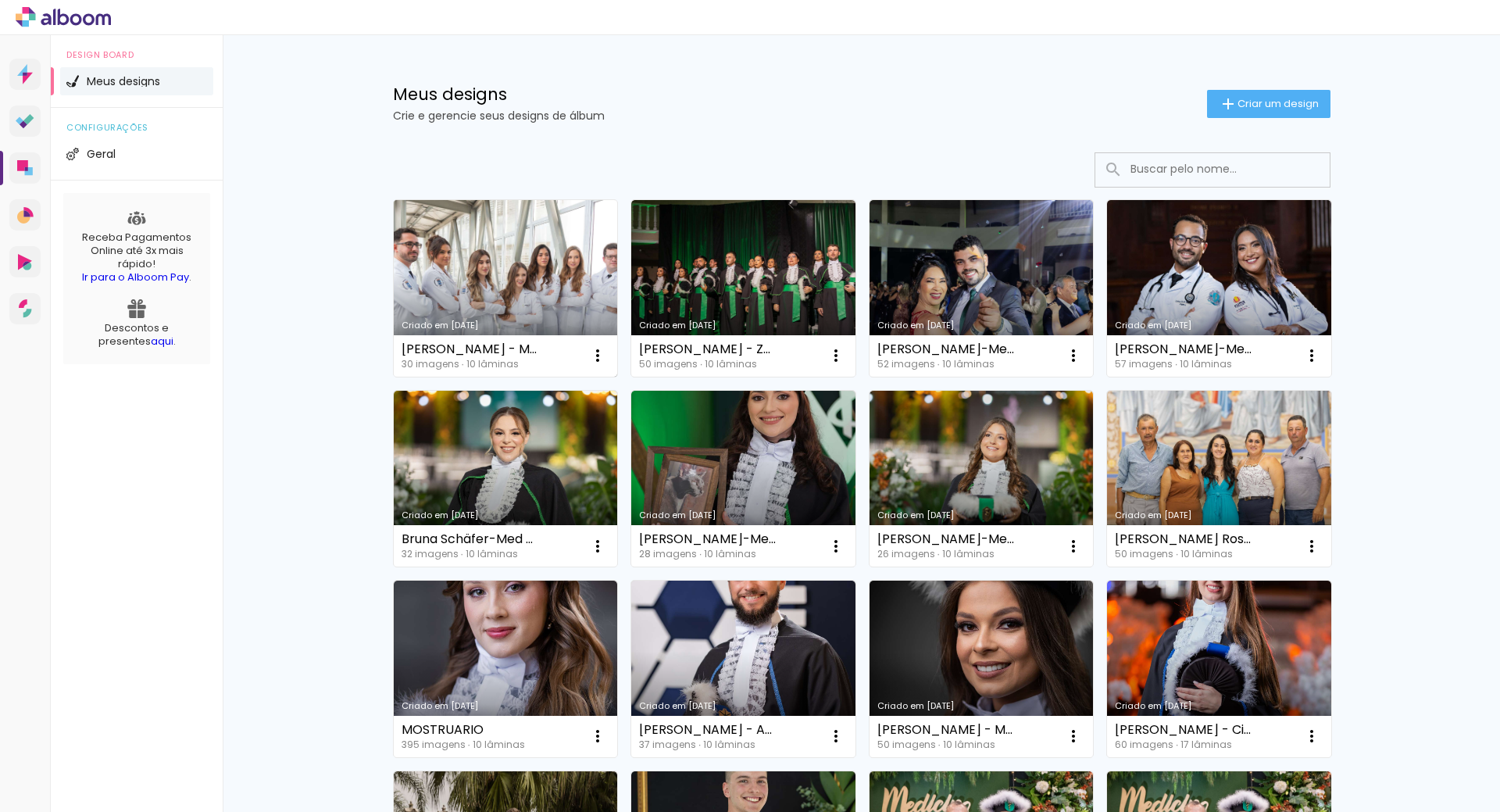
click at [494, 247] on link "Criado em [DATE]" at bounding box center [506, 288] width 224 height 177
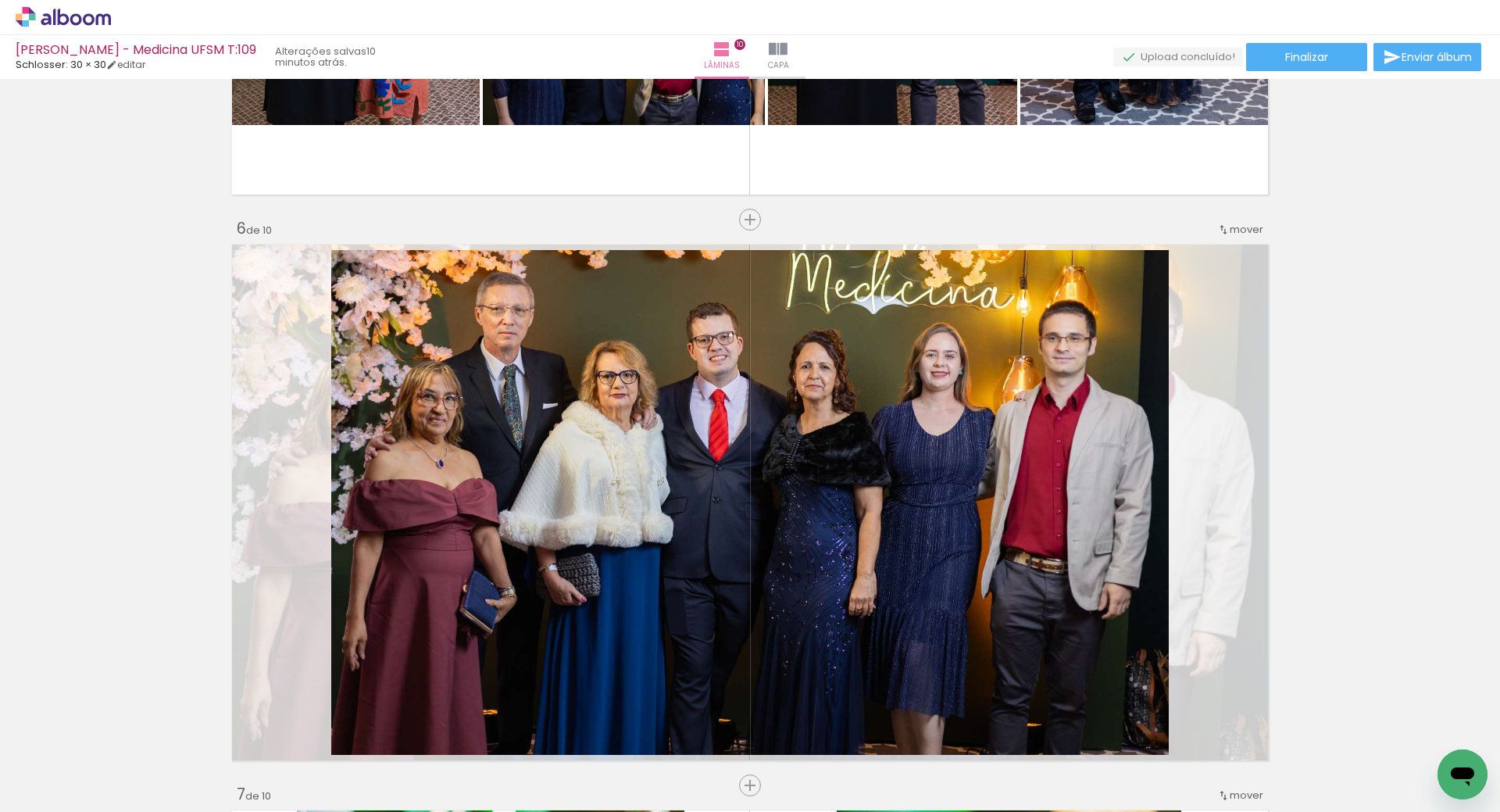
scroll to position [2968, 0]
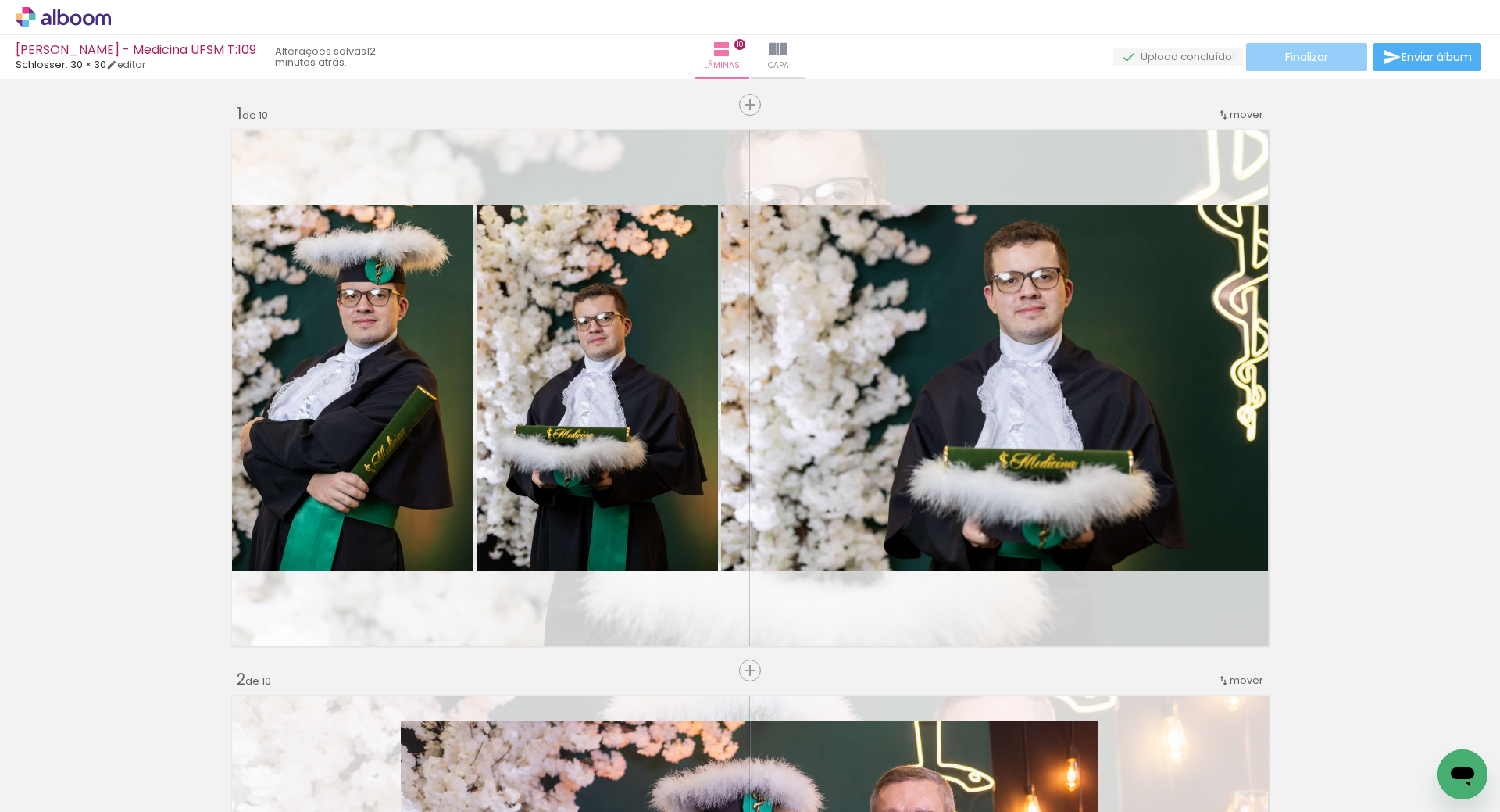
click at [1285, 58] on span "Finalizar" at bounding box center [1307, 57] width 43 height 11
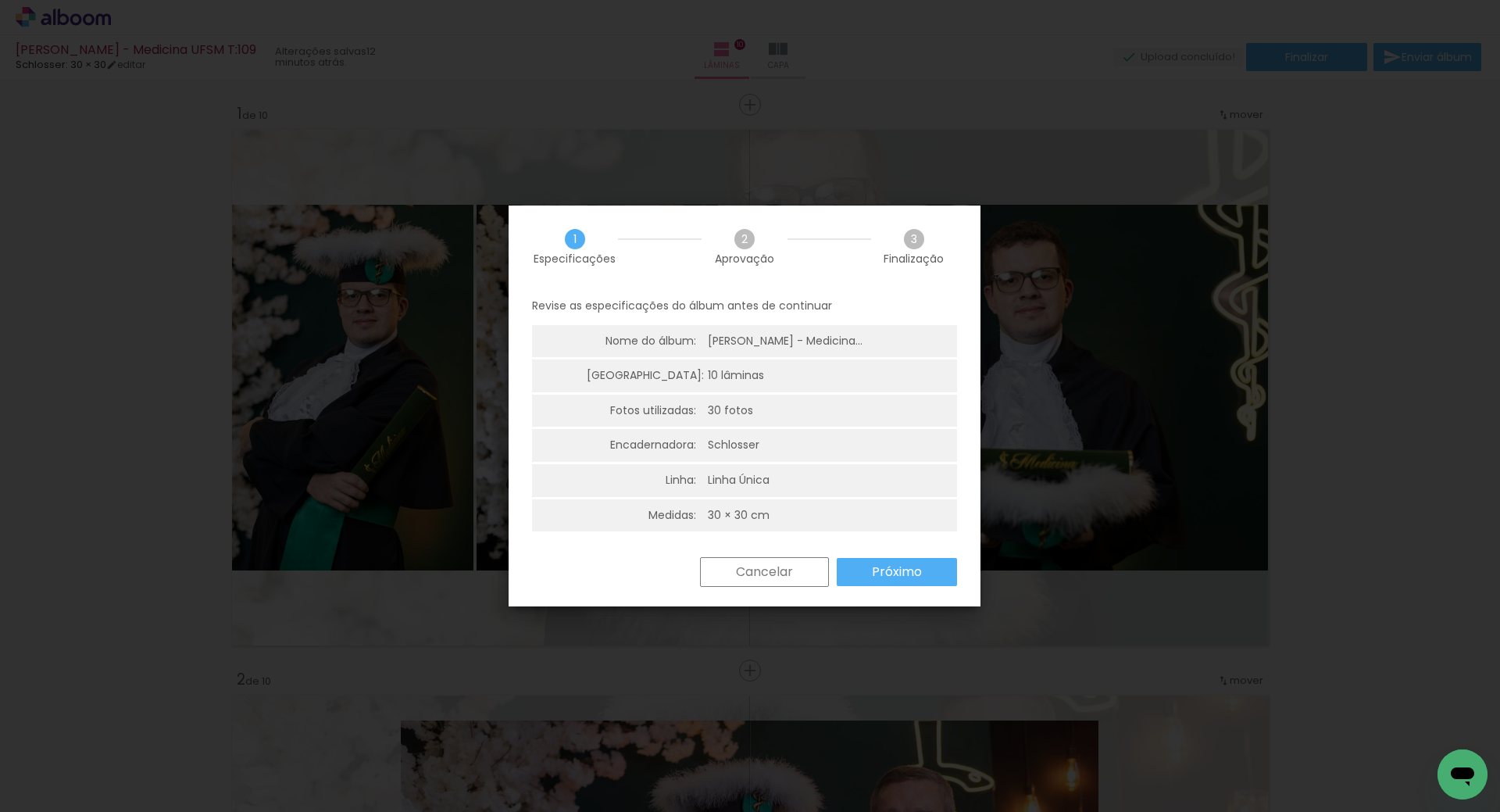
click at [891, 561] on paper-button "Próximo" at bounding box center [897, 572] width 120 height 28
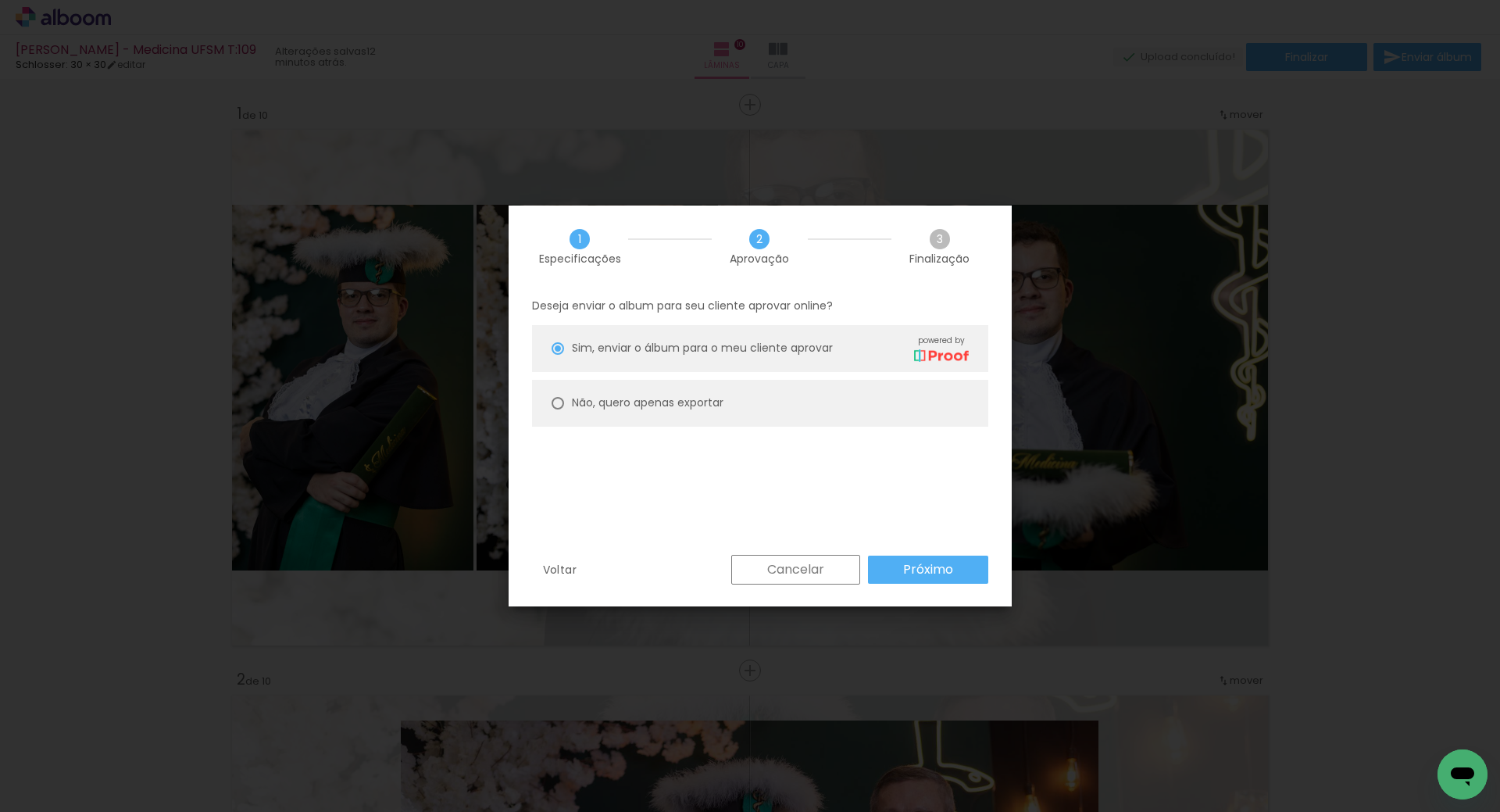
click at [0, 0] on slot "Não, quero apenas exportar" at bounding box center [0, 0] width 0 height 0
type paper-radio-button "on"
click at [0, 0] on slot "Próximo" at bounding box center [0, 0] width 0 height 0
type input "Alta, 300 DPI"
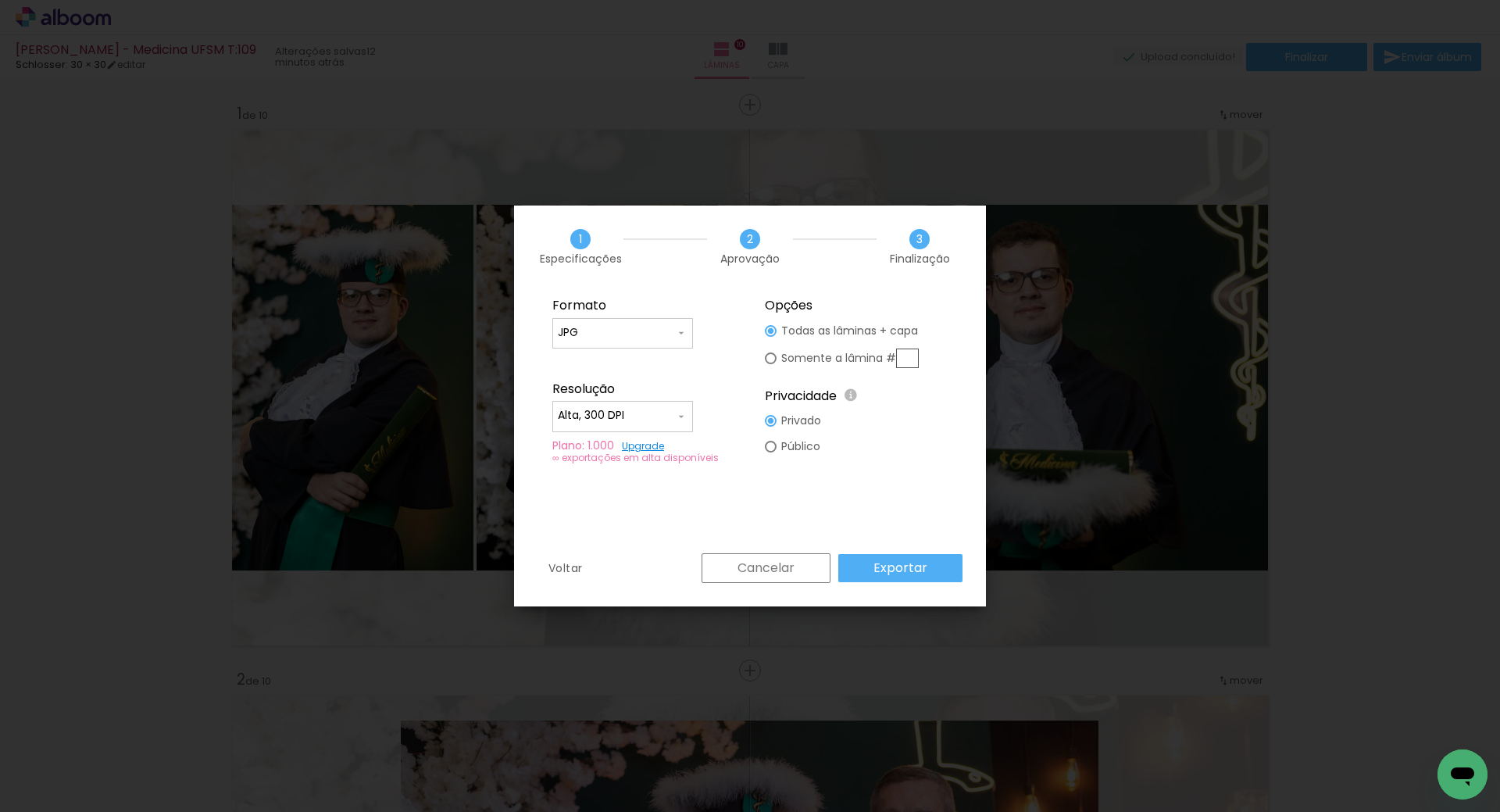
click at [585, 336] on input "JPG" at bounding box center [616, 332] width 117 height 16
click at [595, 363] on paper-item "PDF" at bounding box center [622, 362] width 141 height 31
type input "PDF"
click at [661, 413] on input "Alta, 300 DPI" at bounding box center [616, 415] width 117 height 16
click at [611, 446] on paper-item "Baixa" at bounding box center [622, 444] width 141 height 31
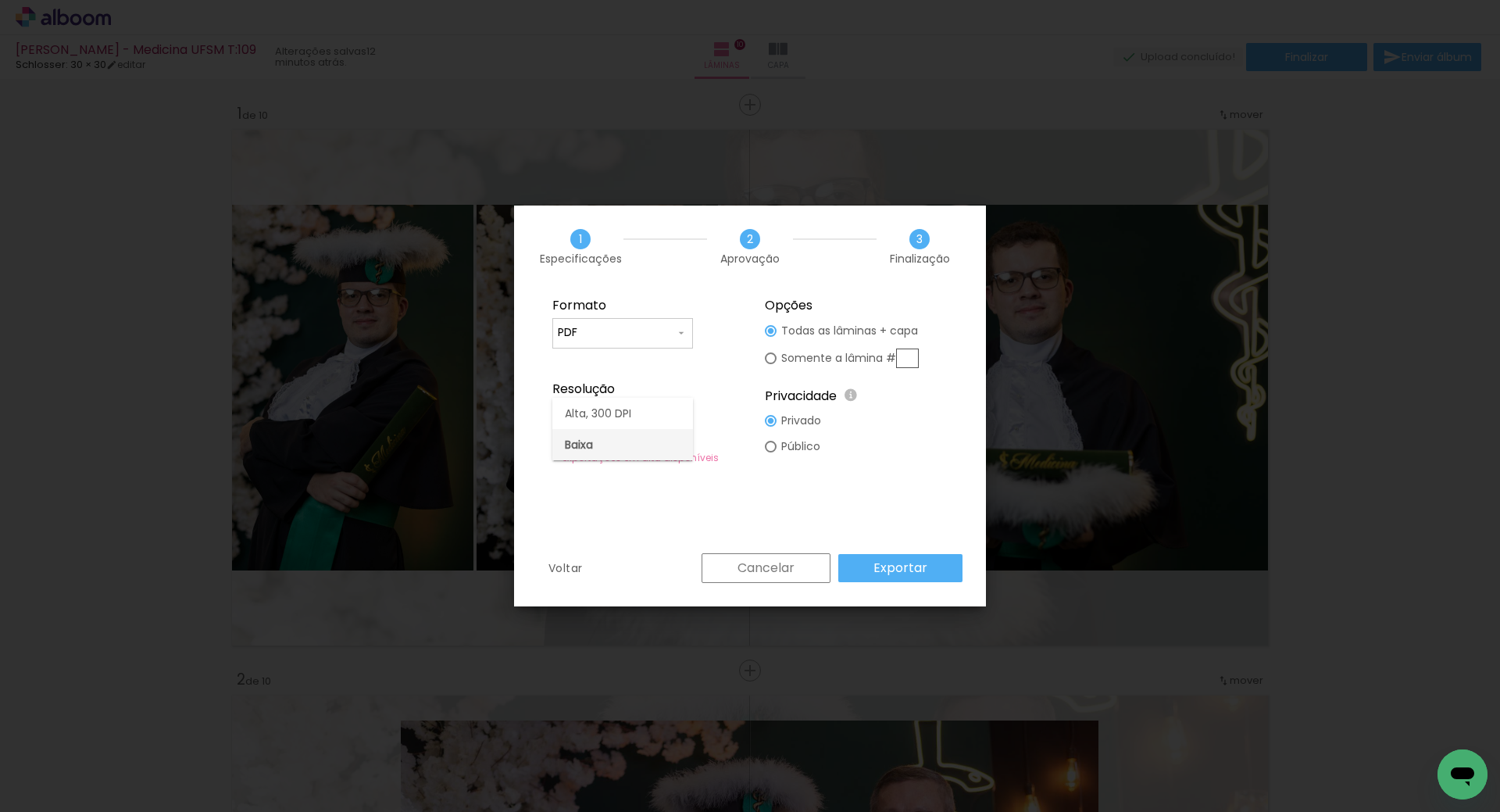
type input "Baixa"
click at [0, 0] on slot "Exportar" at bounding box center [0, 0] width 0 height 0
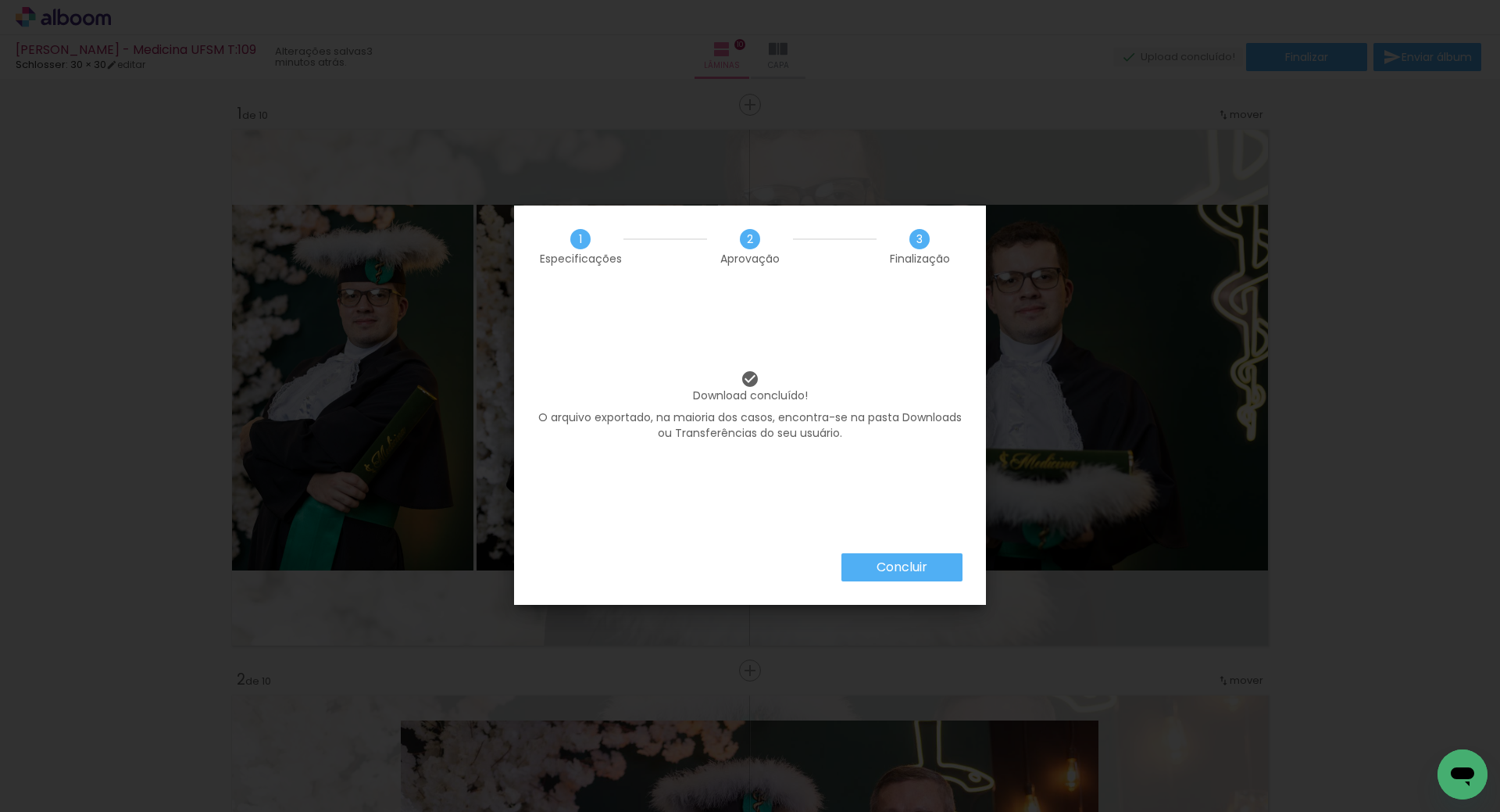
click at [0, 0] on slot "Concluir" at bounding box center [0, 0] width 0 height 0
